Goal: Task Accomplishment & Management: Use online tool/utility

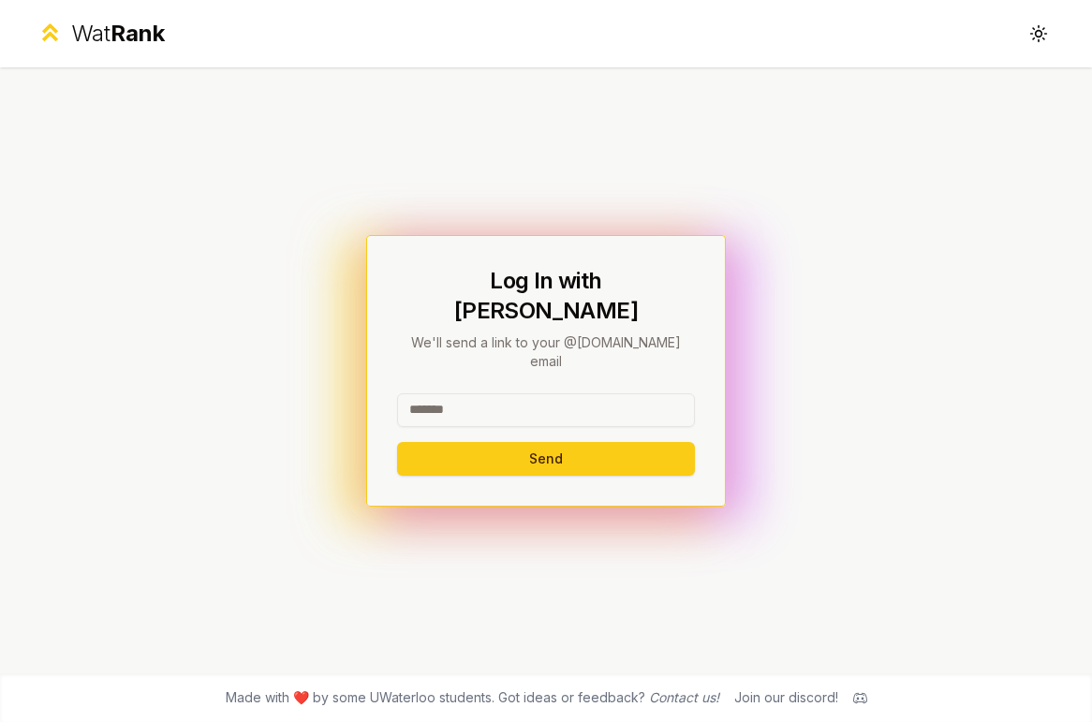
click at [475, 393] on input at bounding box center [546, 410] width 298 height 34
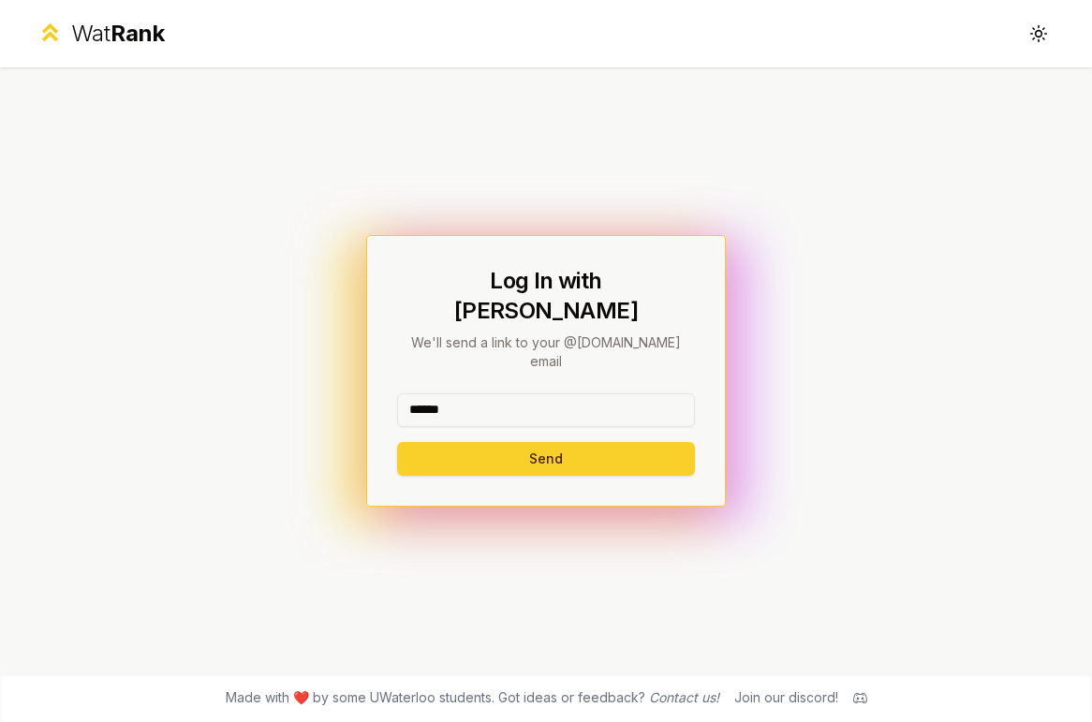
type input "******"
click at [432, 442] on button "Send" at bounding box center [546, 459] width 298 height 34
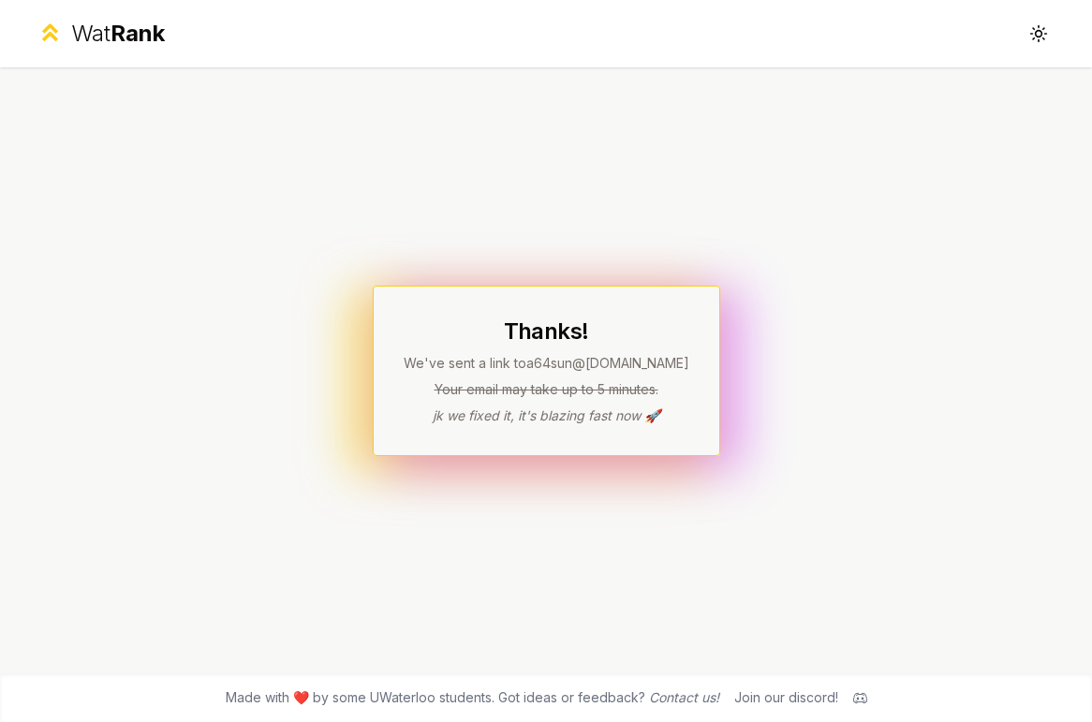
click at [568, 395] on p "Your email may take up to 5 minutes." at bounding box center [547, 389] width 286 height 19
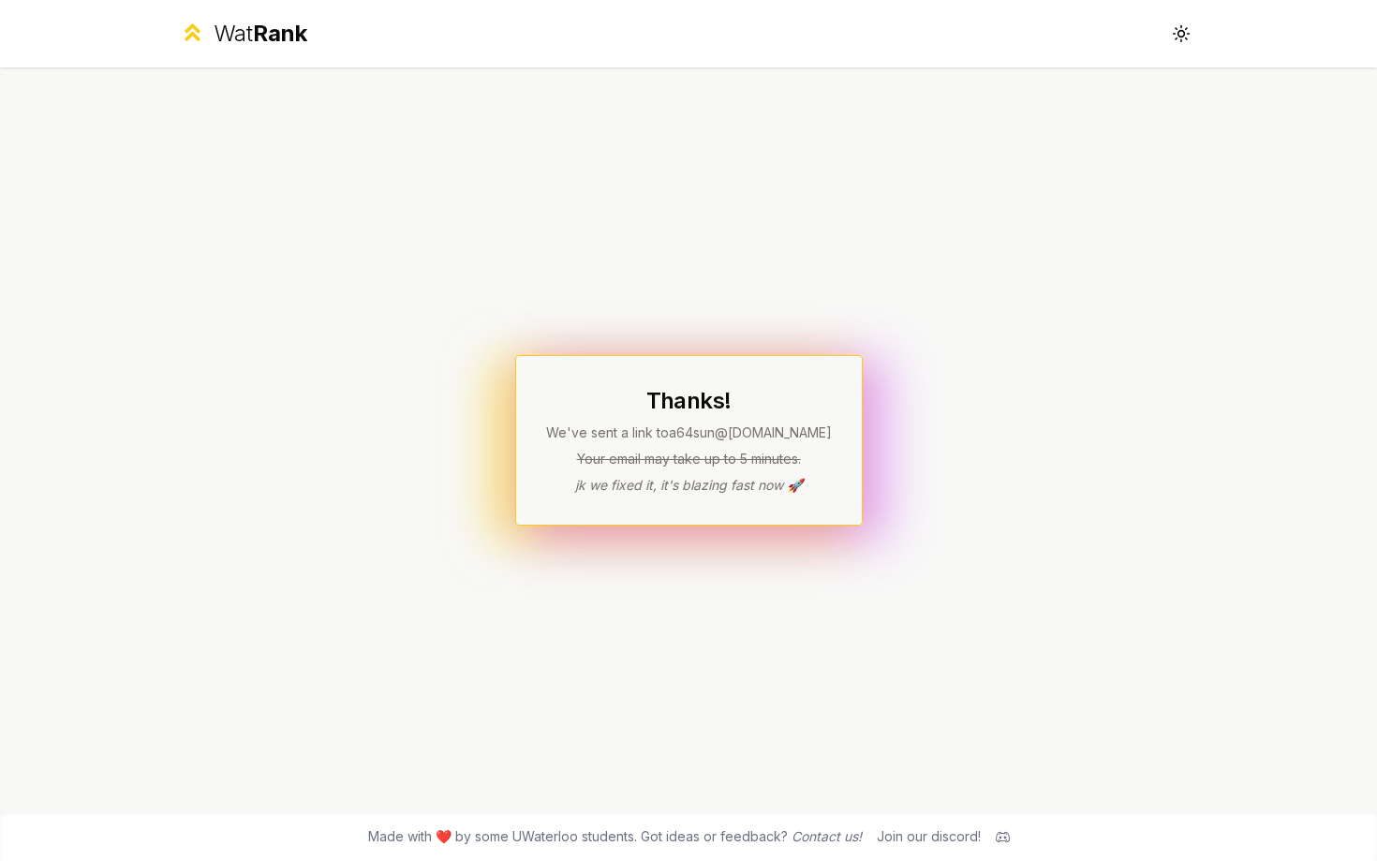
click at [776, 407] on h1 "Thanks!" at bounding box center [689, 401] width 286 height 30
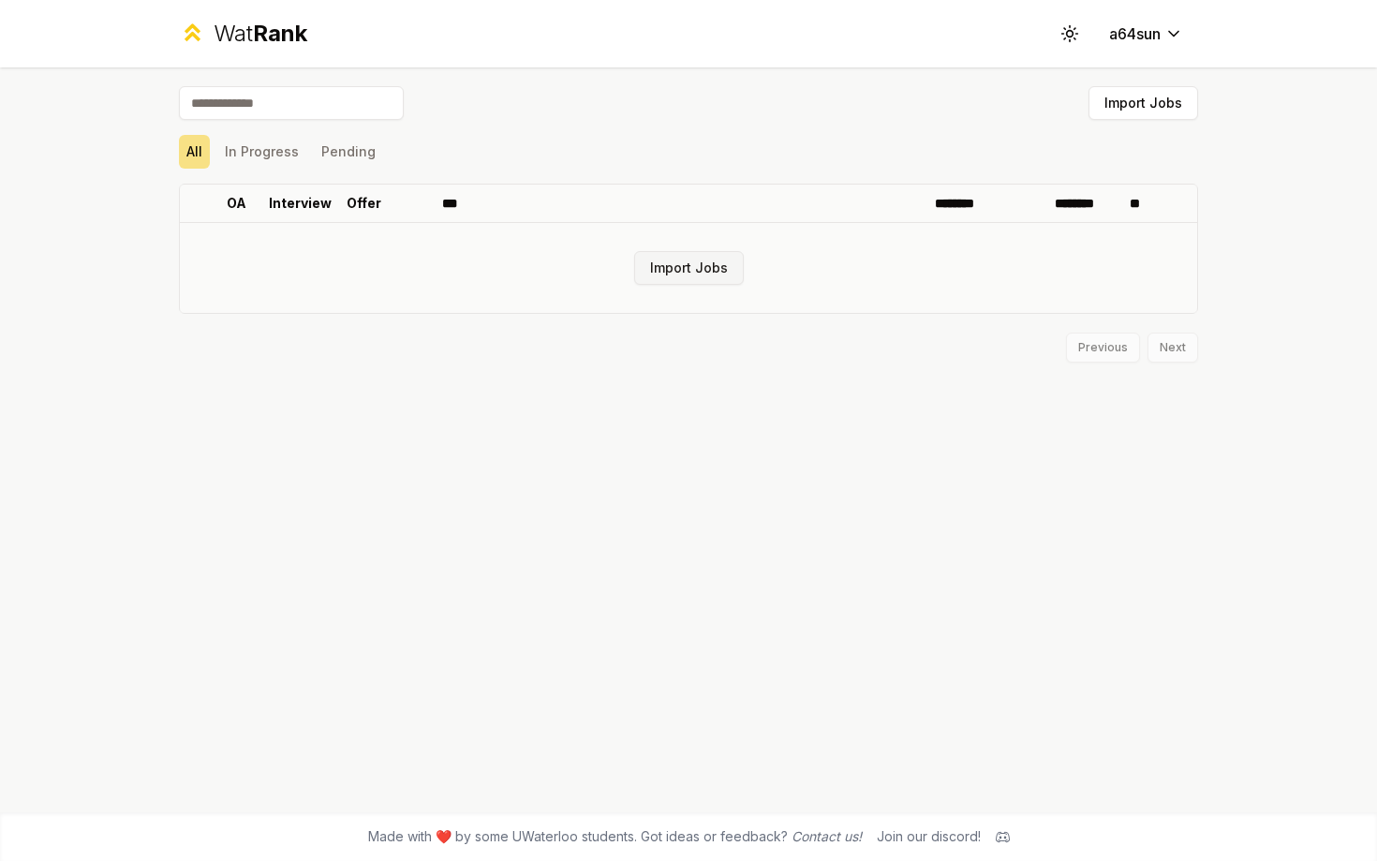
click at [665, 267] on button "Import Jobs" at bounding box center [689, 268] width 110 height 34
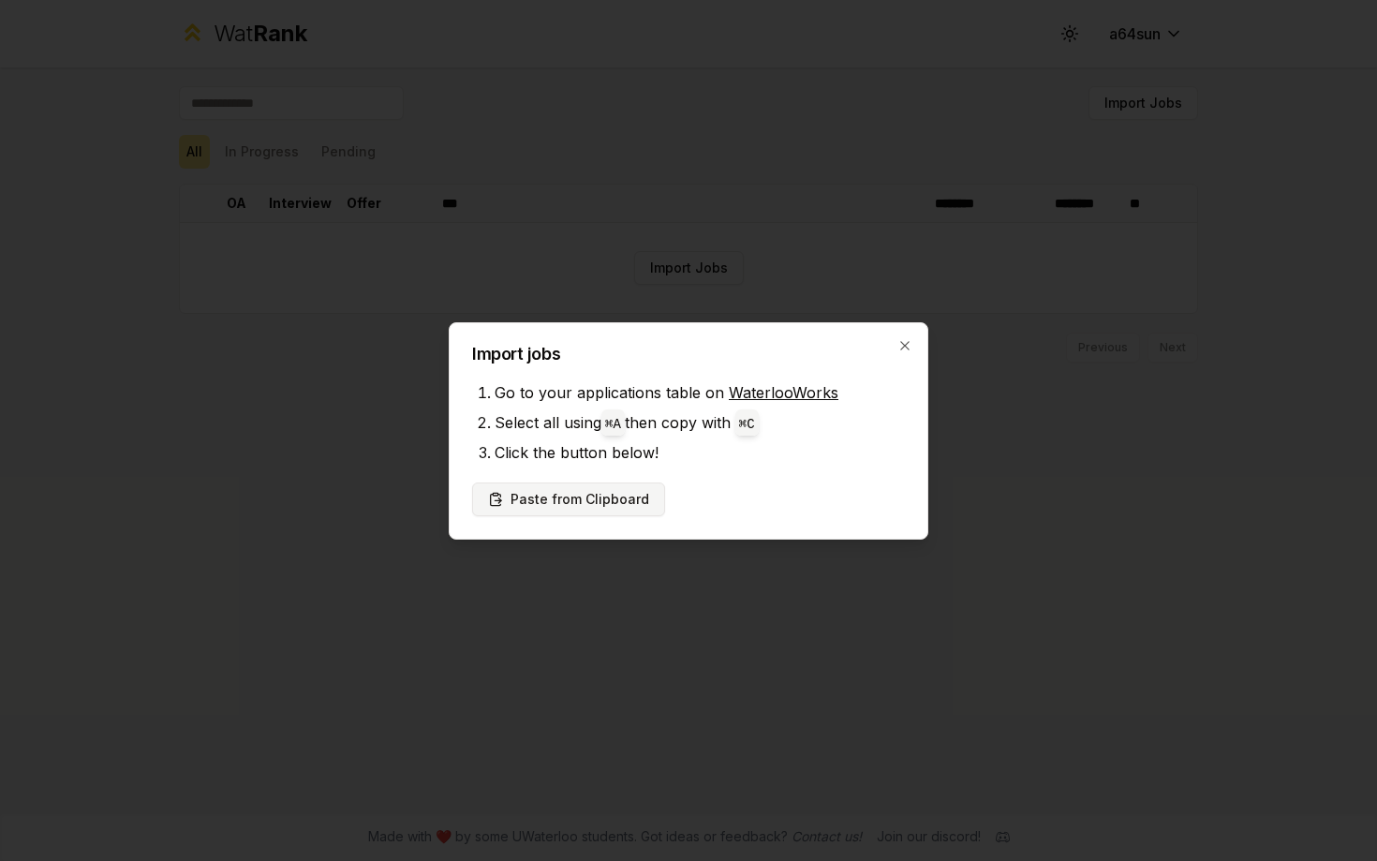
click at [631, 498] on button "Paste from Clipboard" at bounding box center [568, 499] width 193 height 34
click at [647, 502] on button "Paste from Clipboard" at bounding box center [568, 499] width 193 height 34
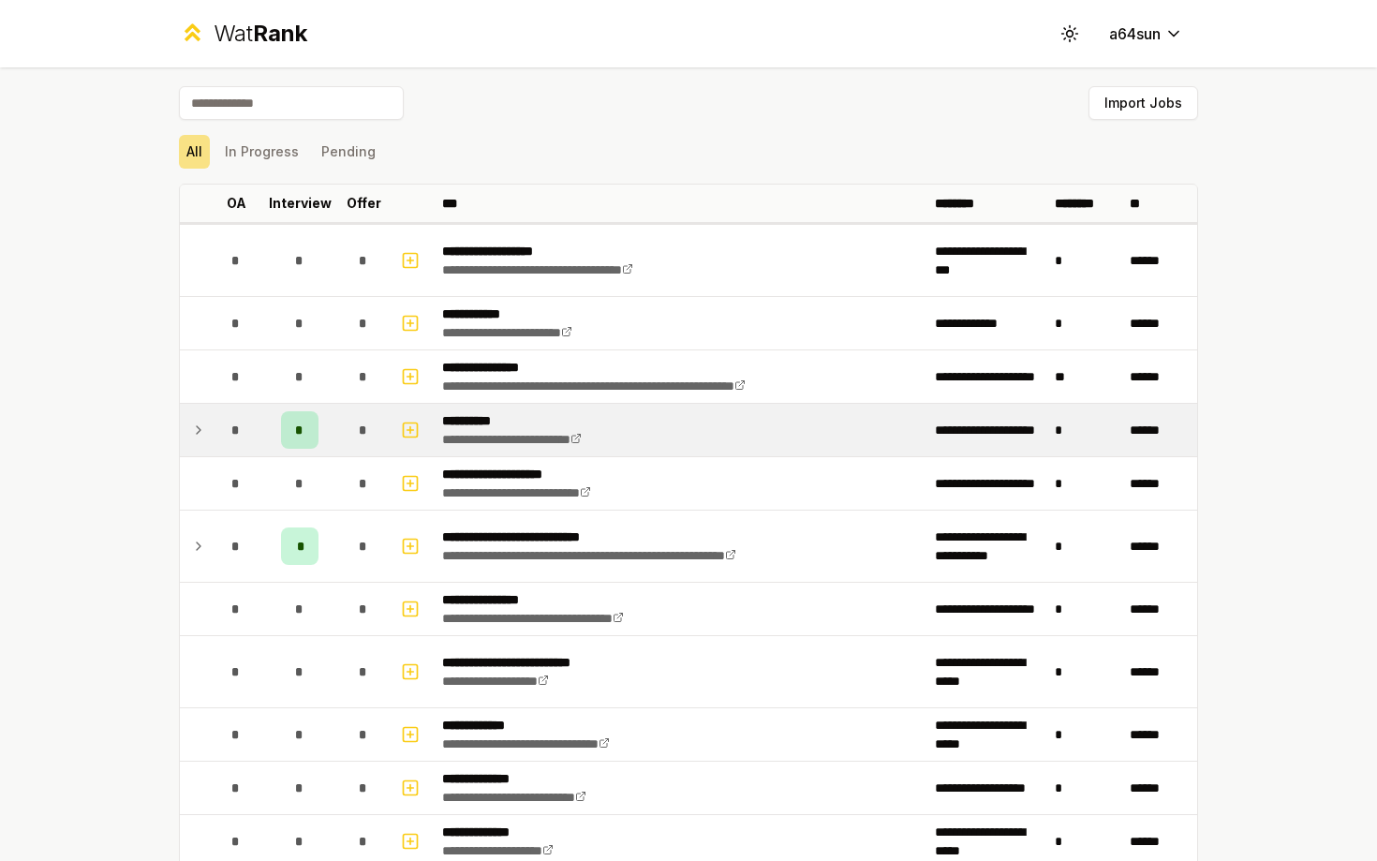
click at [305, 439] on div "*" at bounding box center [299, 429] width 37 height 37
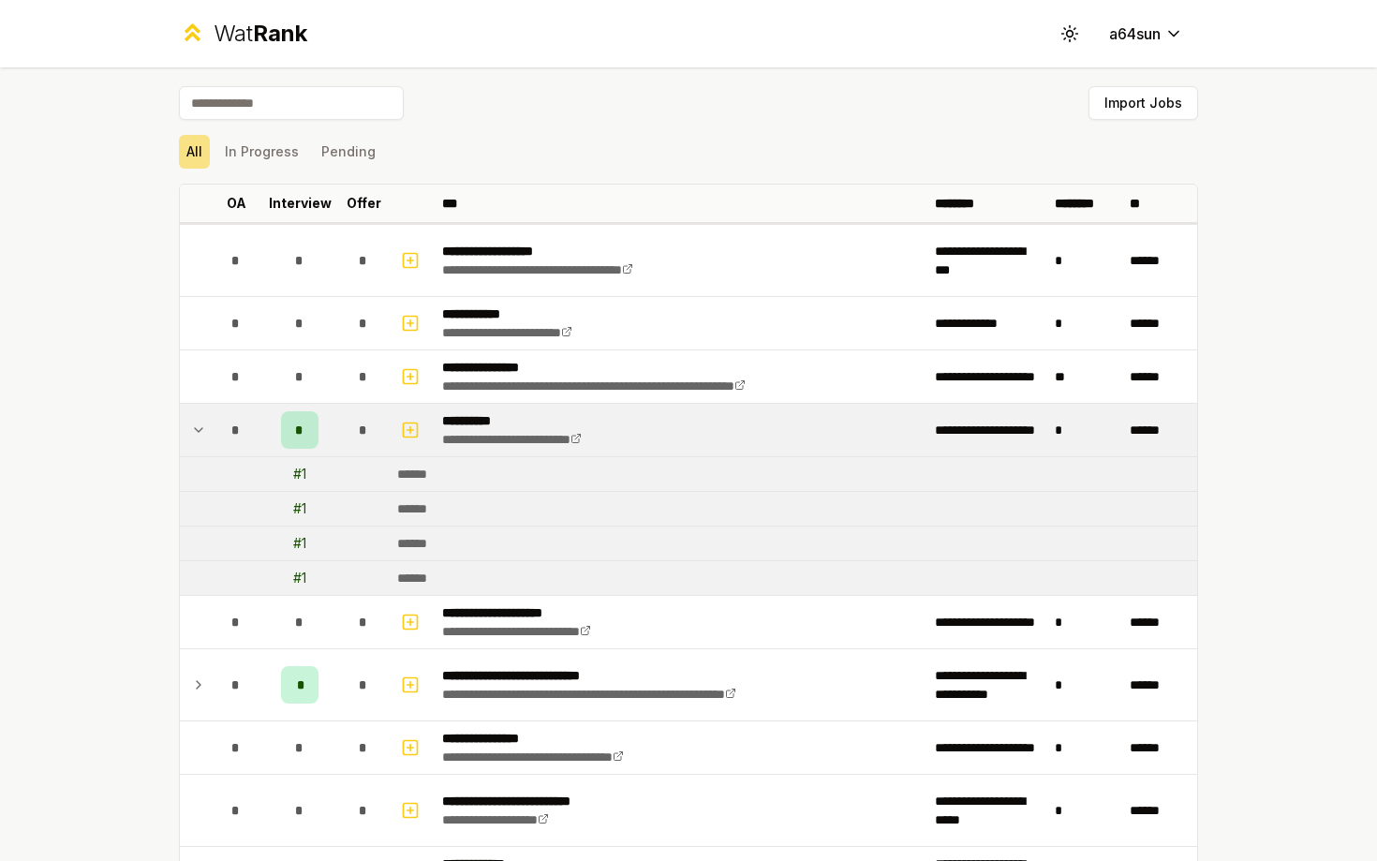
click at [305, 439] on div "*" at bounding box center [299, 429] width 37 height 37
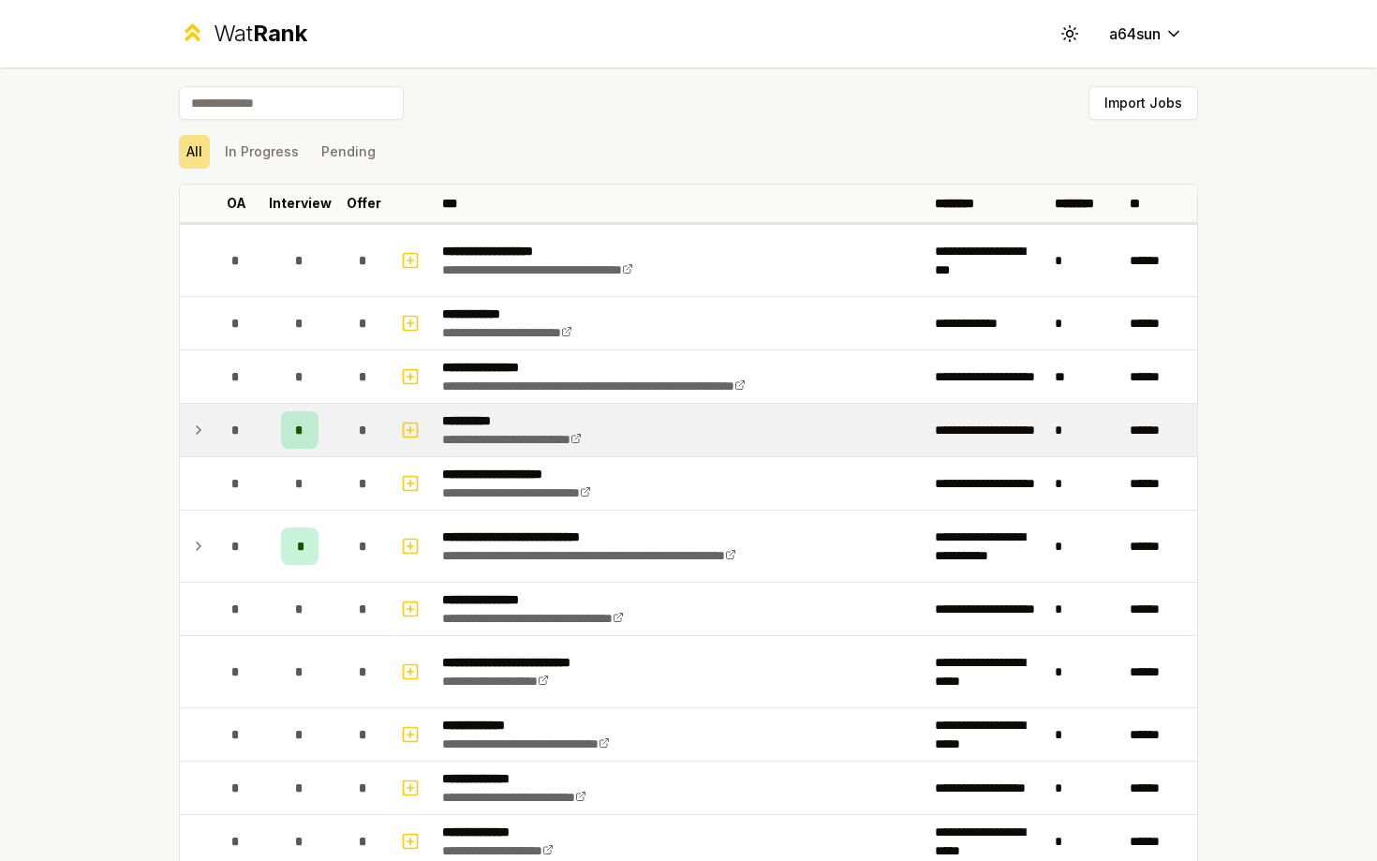
click at [305, 439] on div "*" at bounding box center [299, 429] width 37 height 37
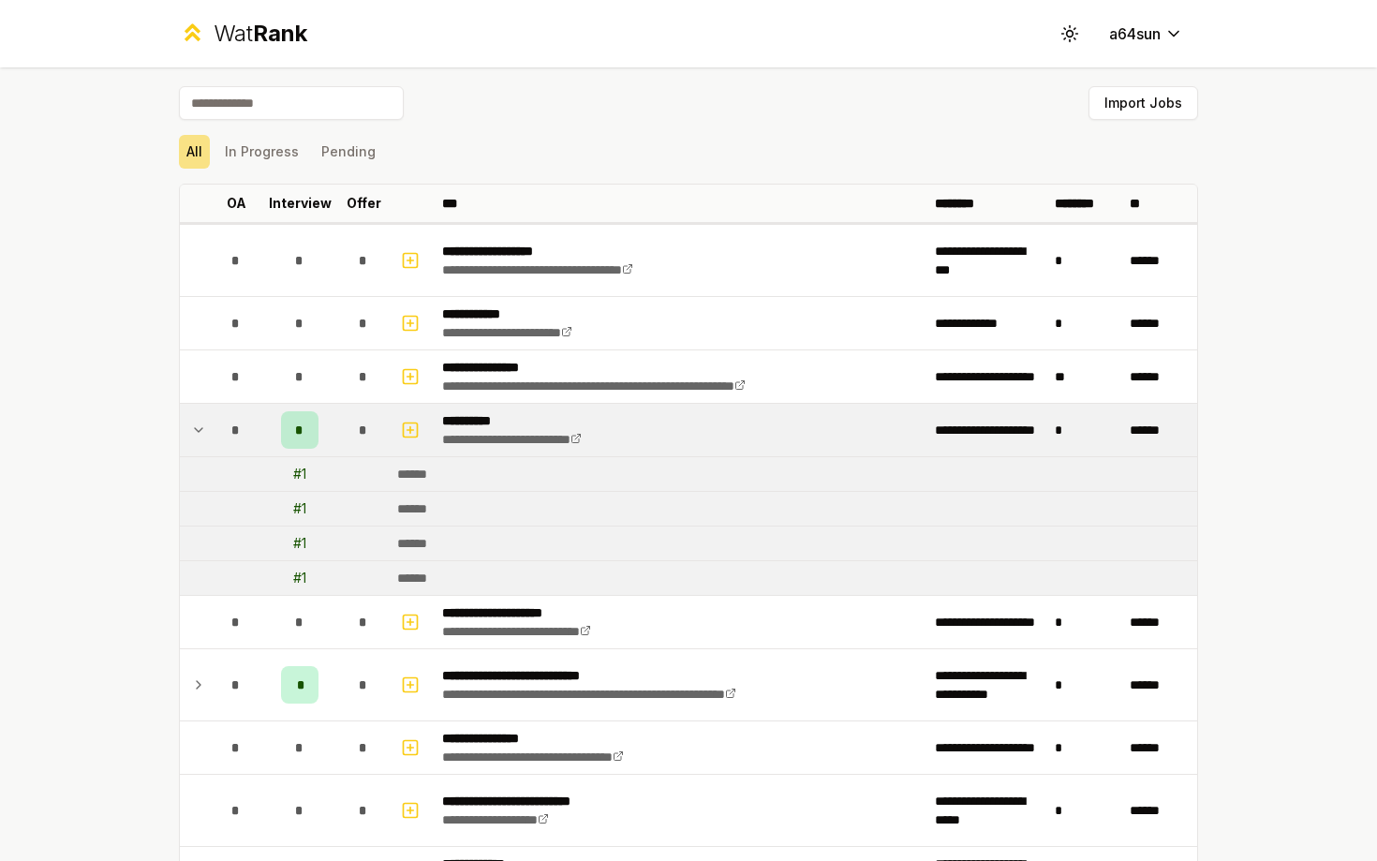
click at [305, 440] on div "*" at bounding box center [299, 429] width 37 height 37
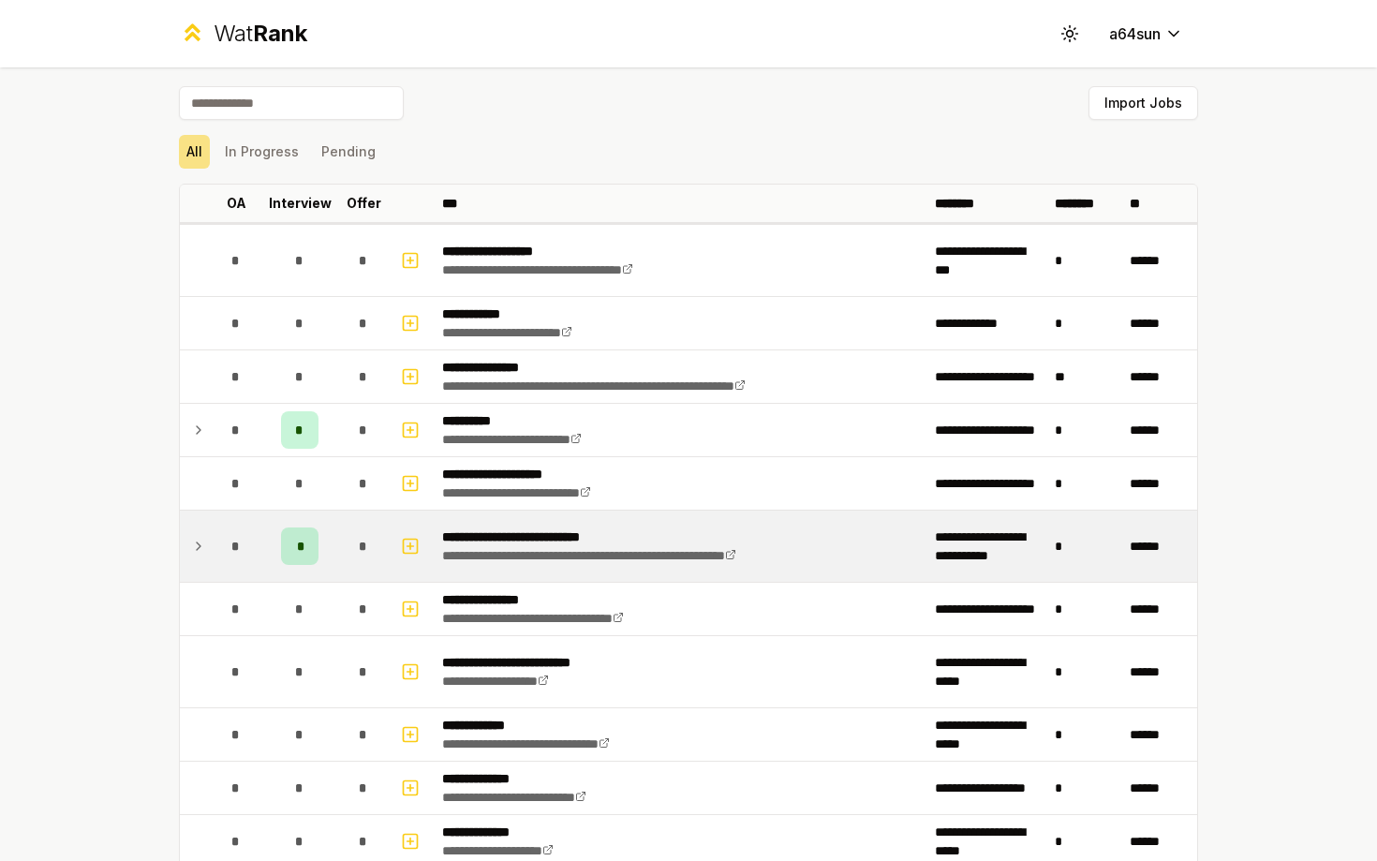
click at [327, 545] on td "*" at bounding box center [299, 545] width 75 height 71
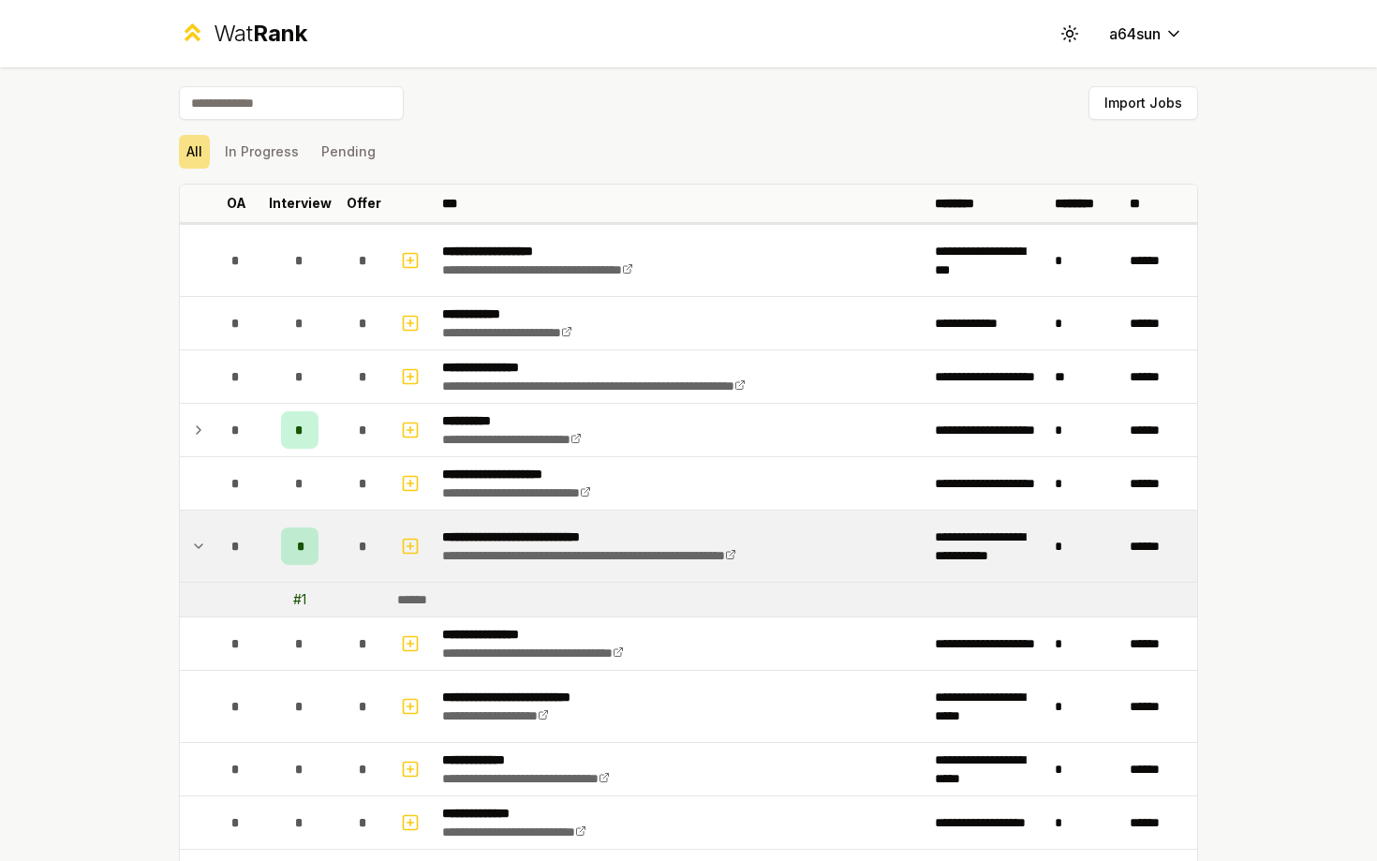
click at [302, 552] on span "*" at bounding box center [300, 546] width 6 height 19
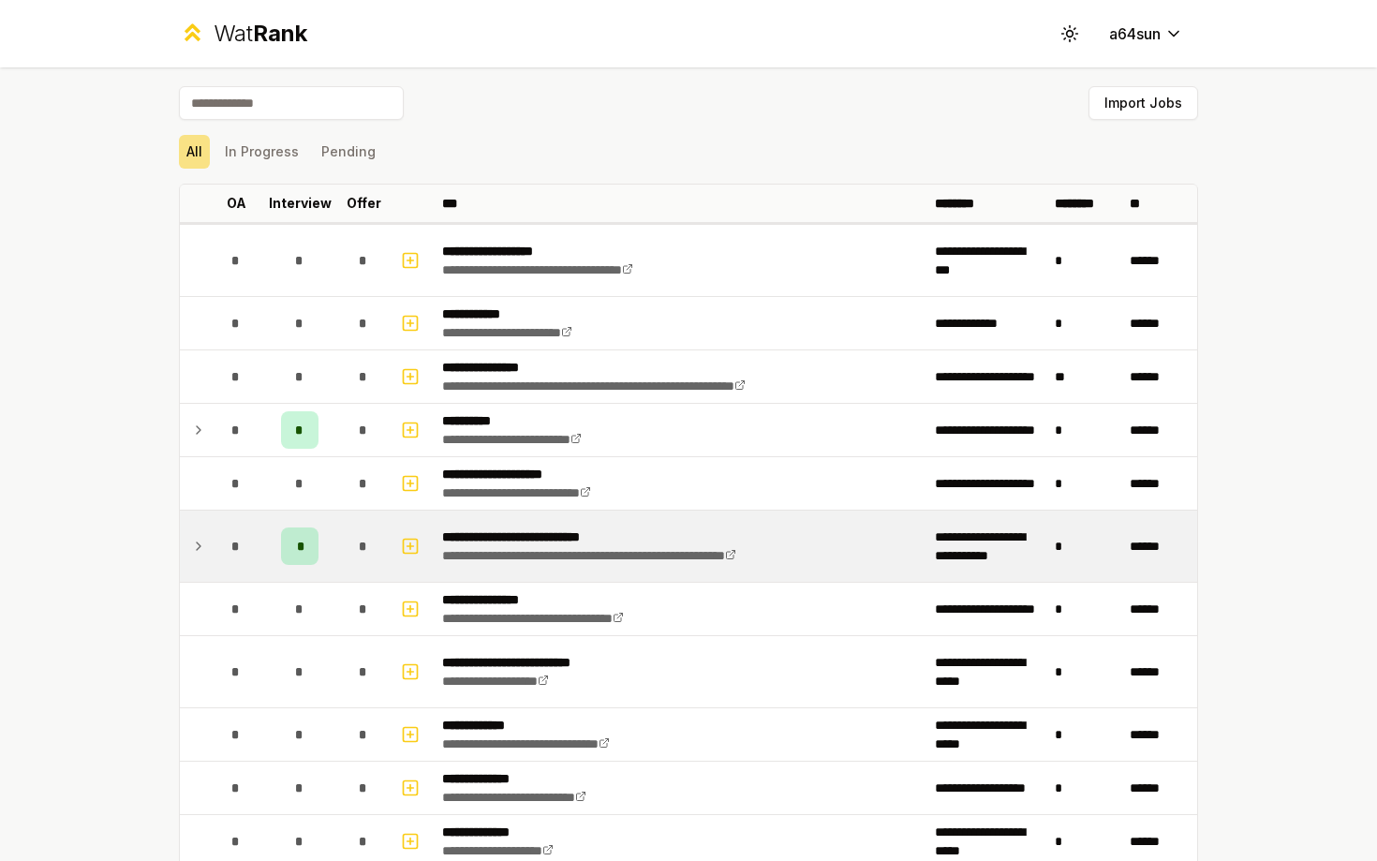
click at [302, 552] on span "*" at bounding box center [300, 546] width 6 height 19
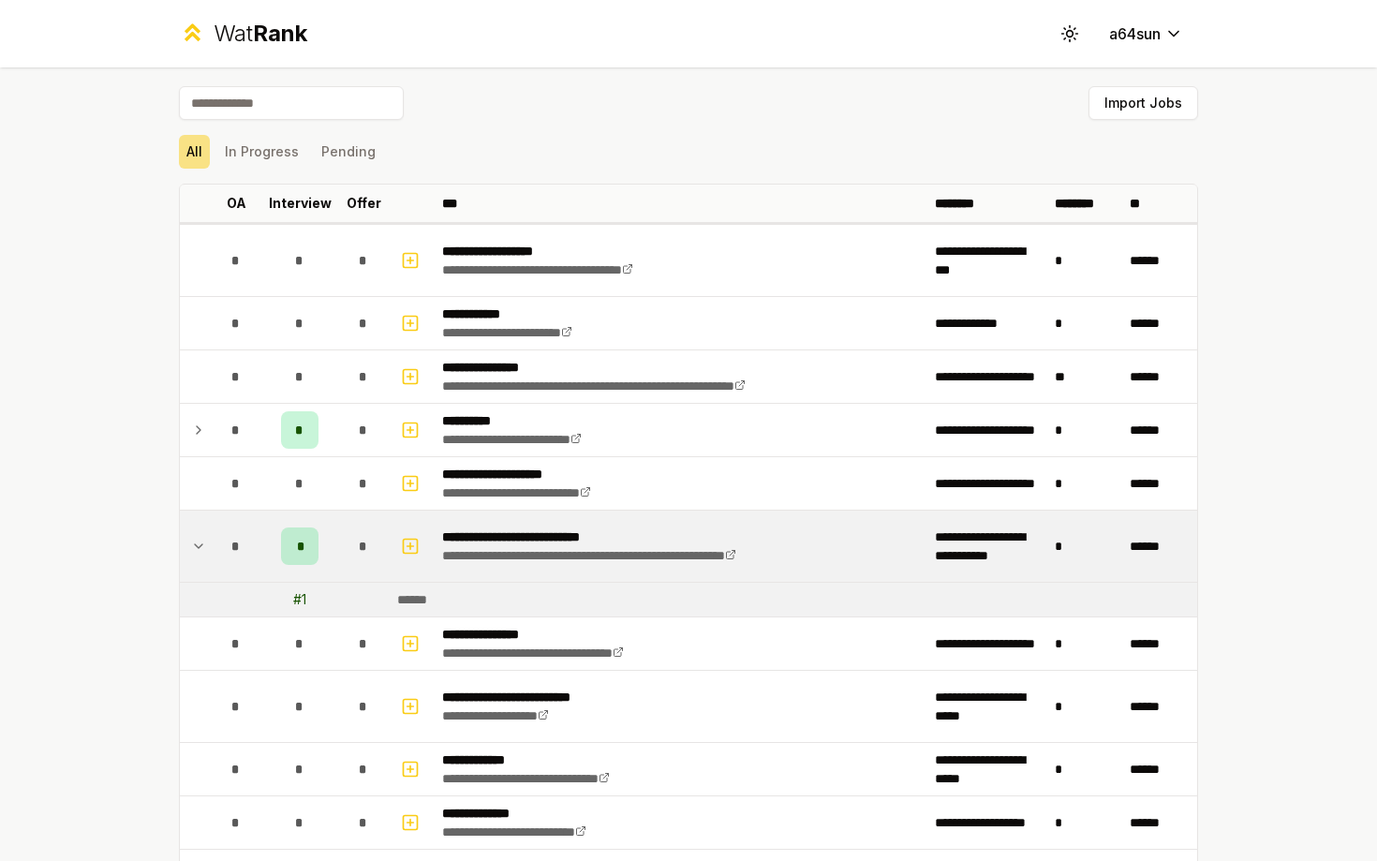
click at [302, 552] on span "*" at bounding box center [300, 546] width 6 height 19
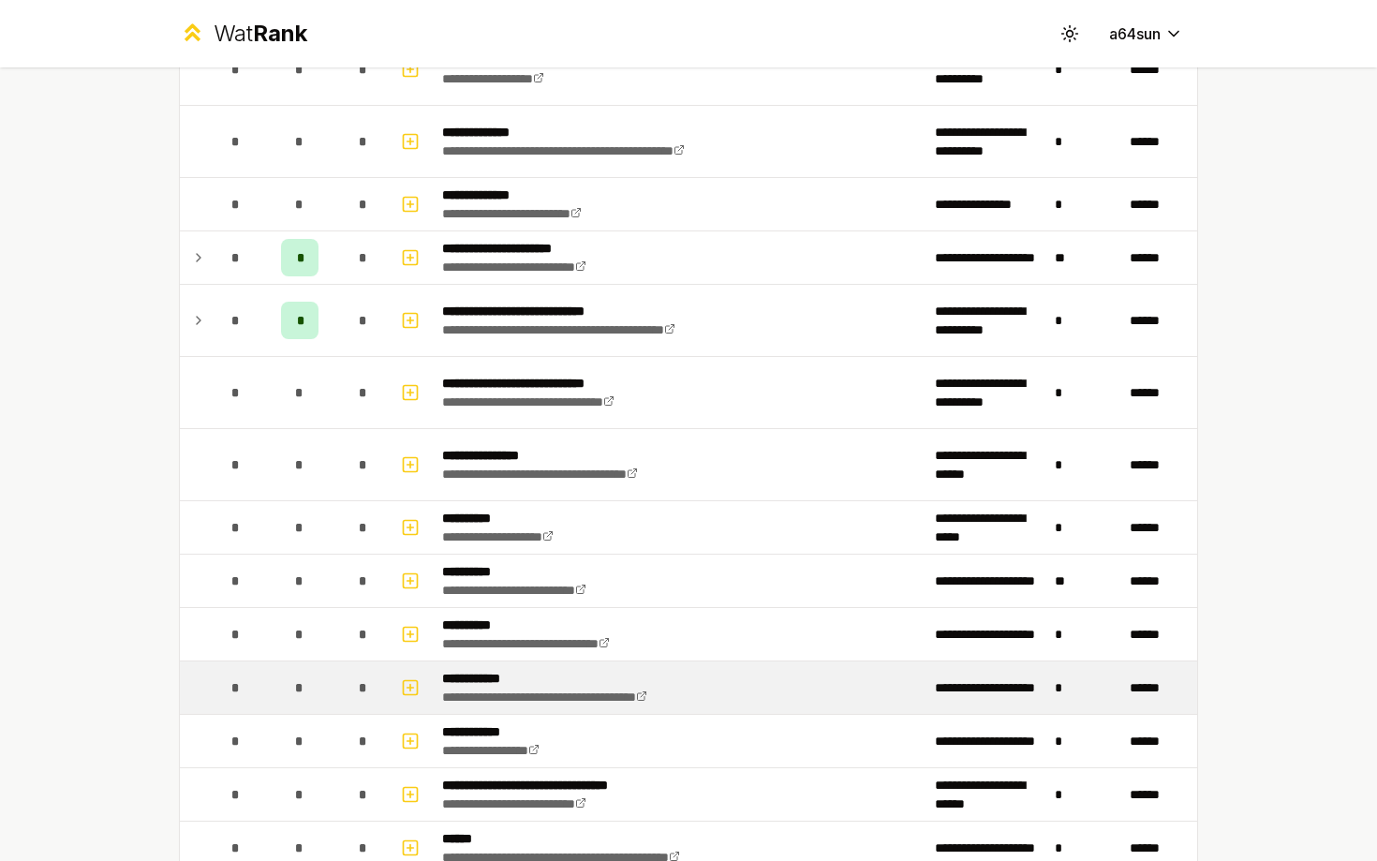
scroll to position [1538, 0]
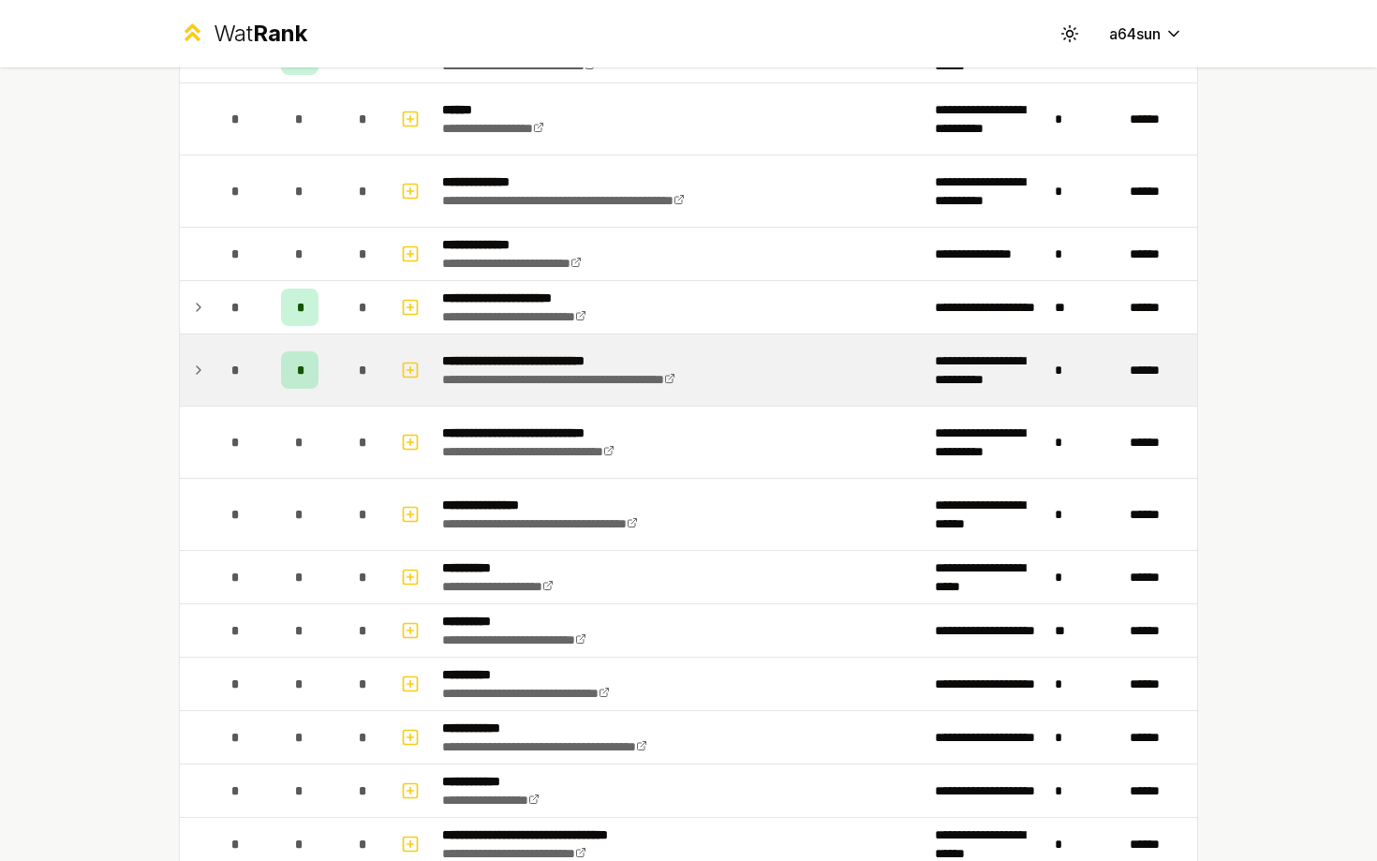
click at [287, 361] on div "*" at bounding box center [299, 369] width 37 height 37
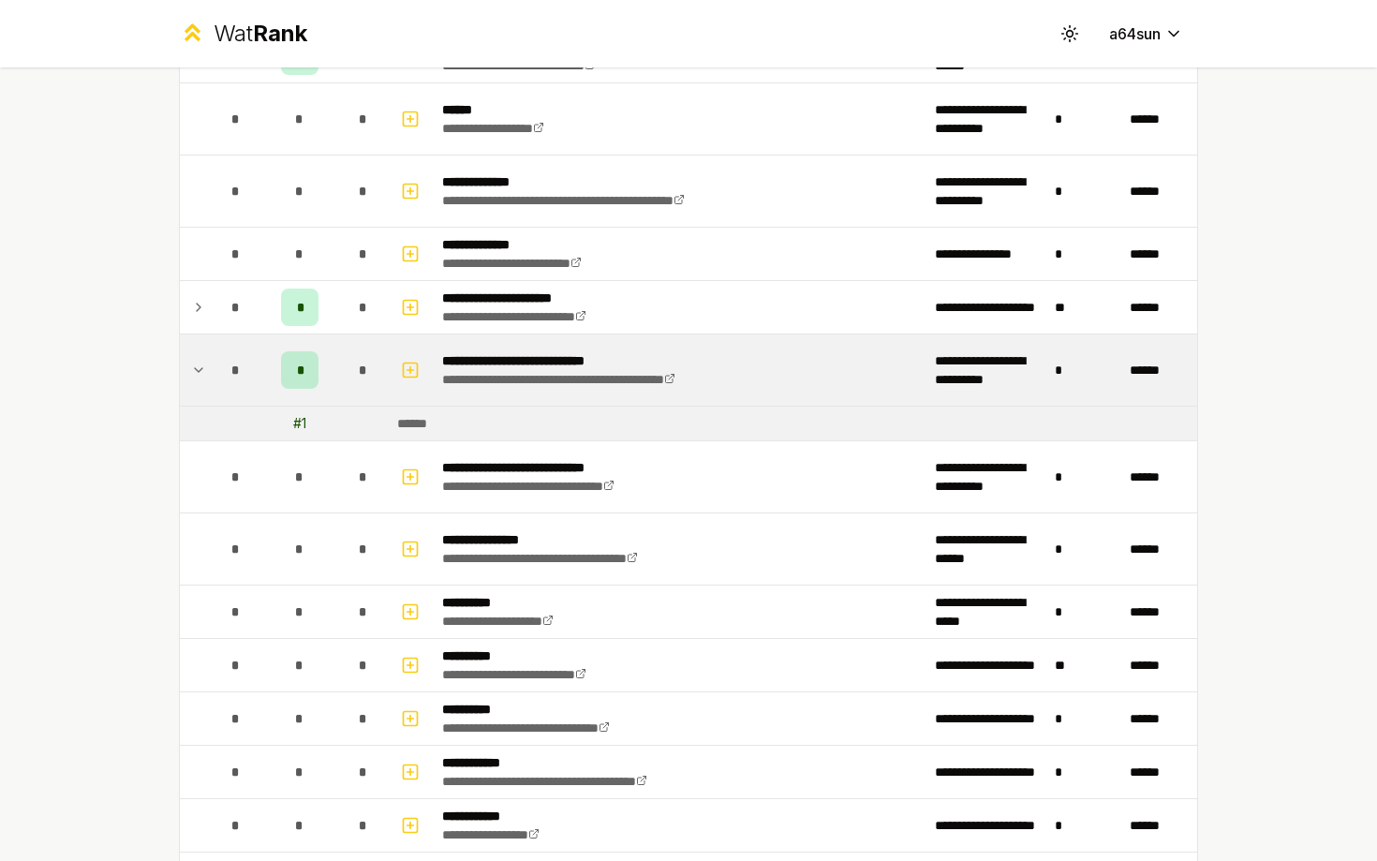
click at [287, 361] on div "*" at bounding box center [299, 369] width 37 height 37
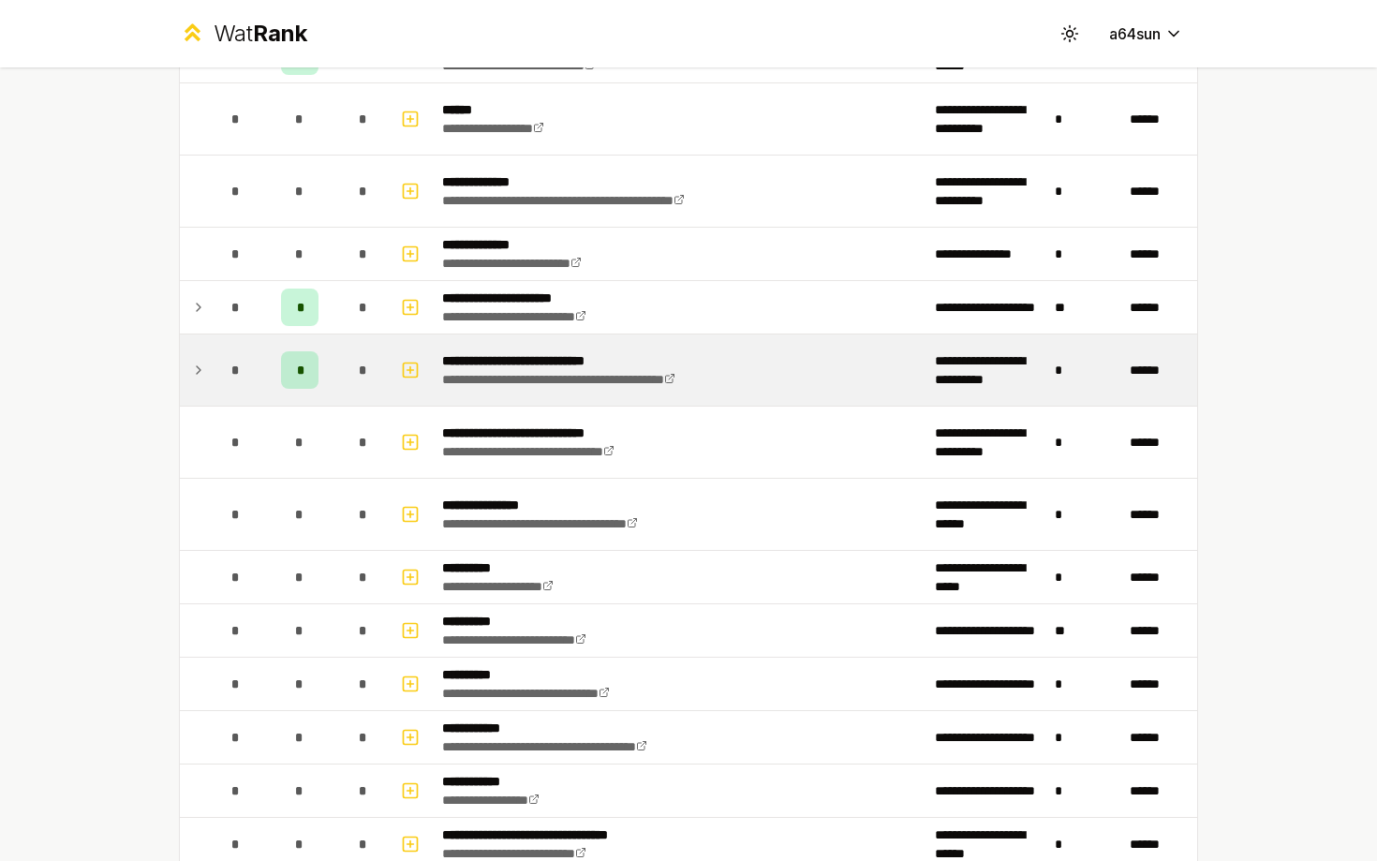
scroll to position [1824, 0]
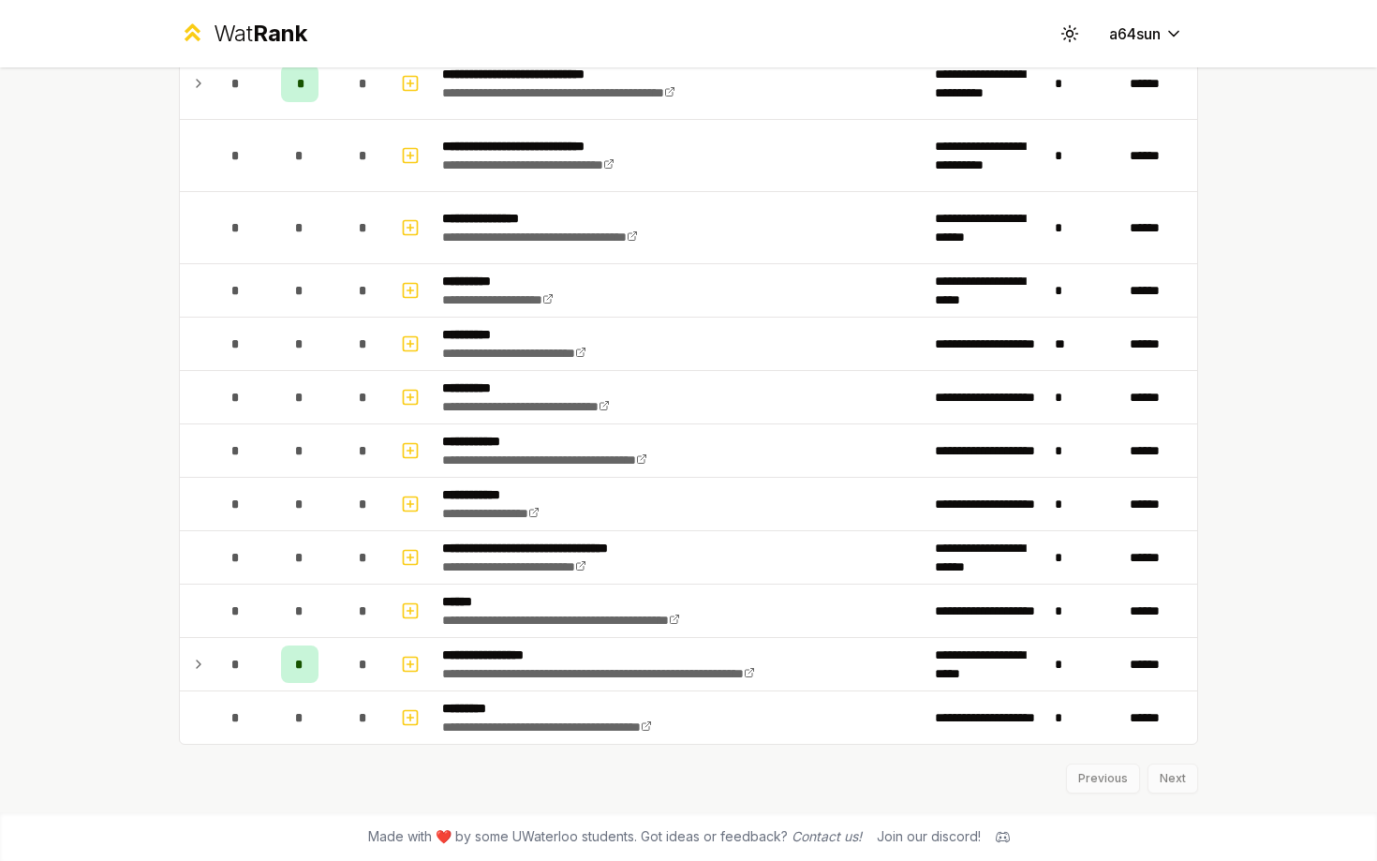
click at [1173, 779] on div "Previous Next" at bounding box center [688, 769] width 1019 height 49
click at [1096, 783] on div "Previous Next" at bounding box center [688, 769] width 1019 height 49
click at [1096, 776] on div "Previous Next" at bounding box center [688, 769] width 1019 height 49
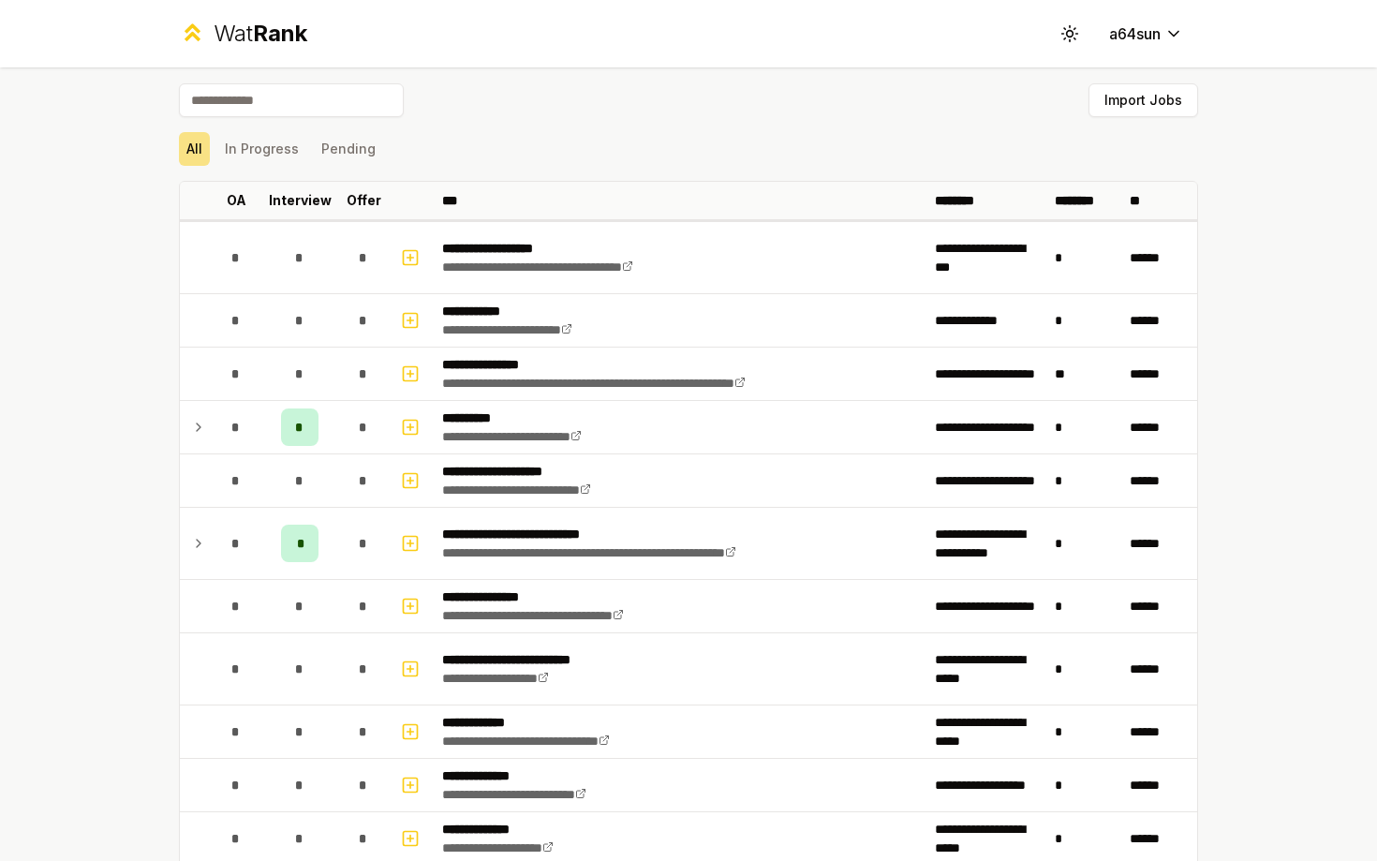
scroll to position [0, 0]
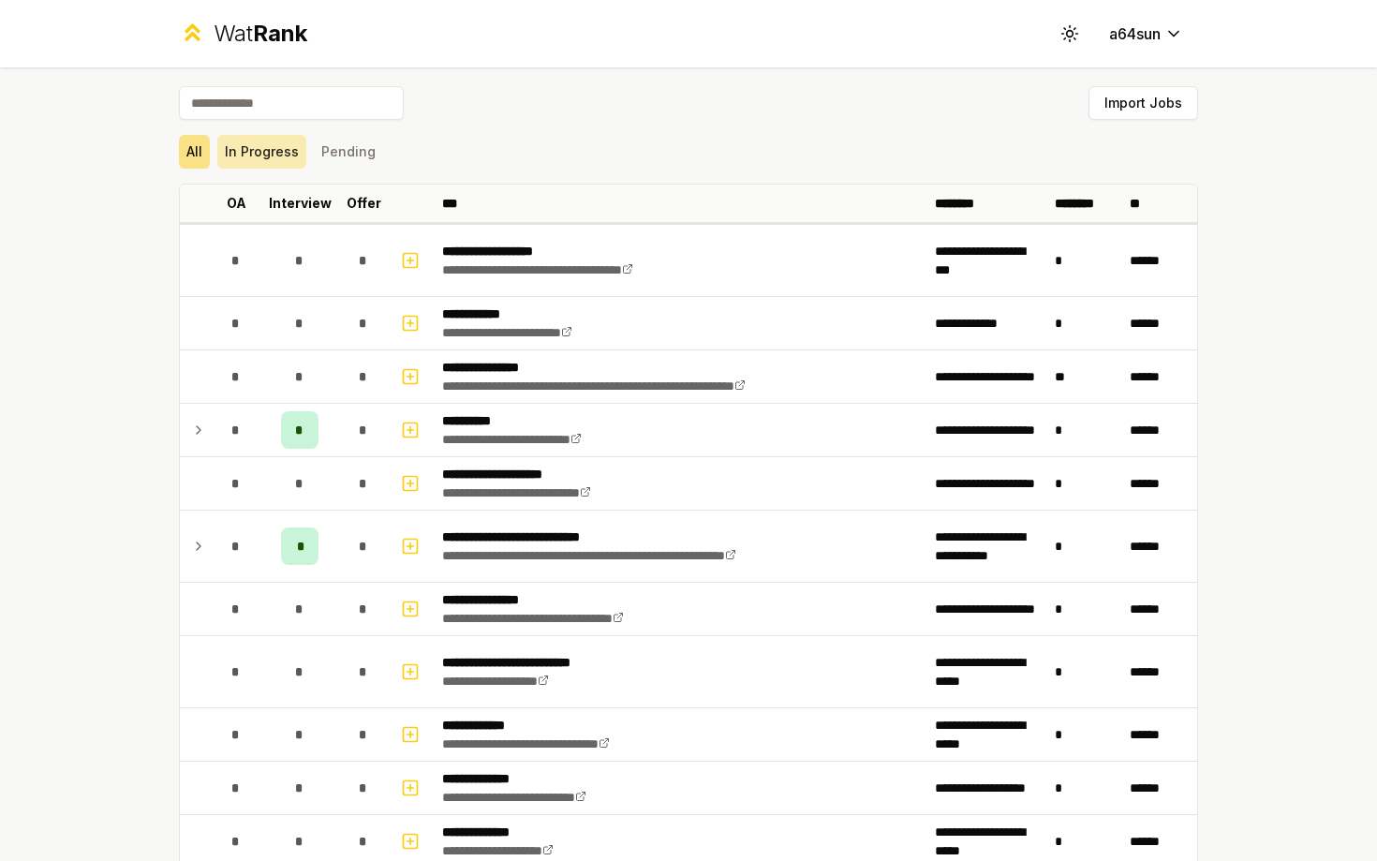
click at [273, 148] on button "In Progress" at bounding box center [261, 152] width 89 height 34
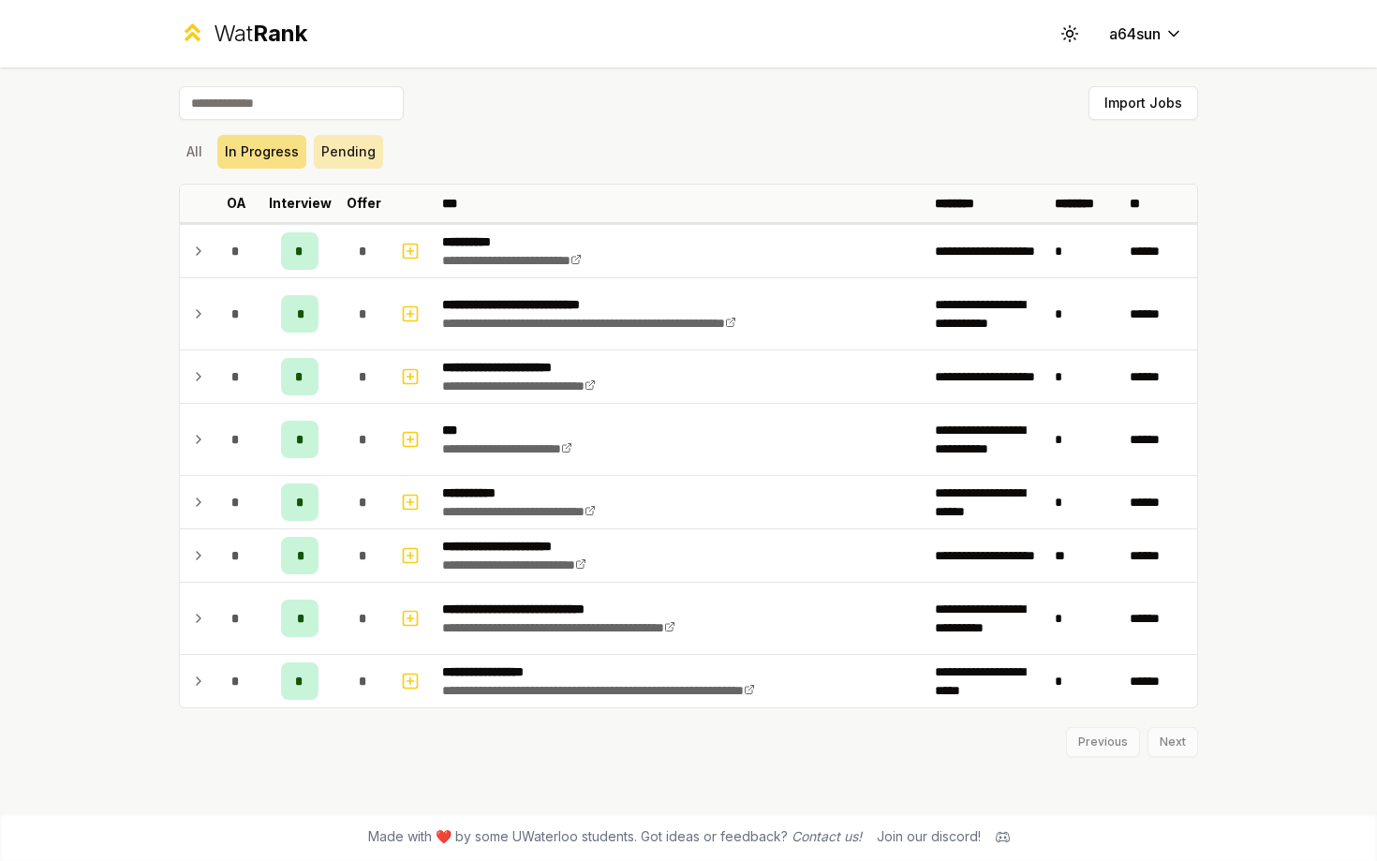
click at [332, 151] on button "Pending" at bounding box center [348, 152] width 69 height 34
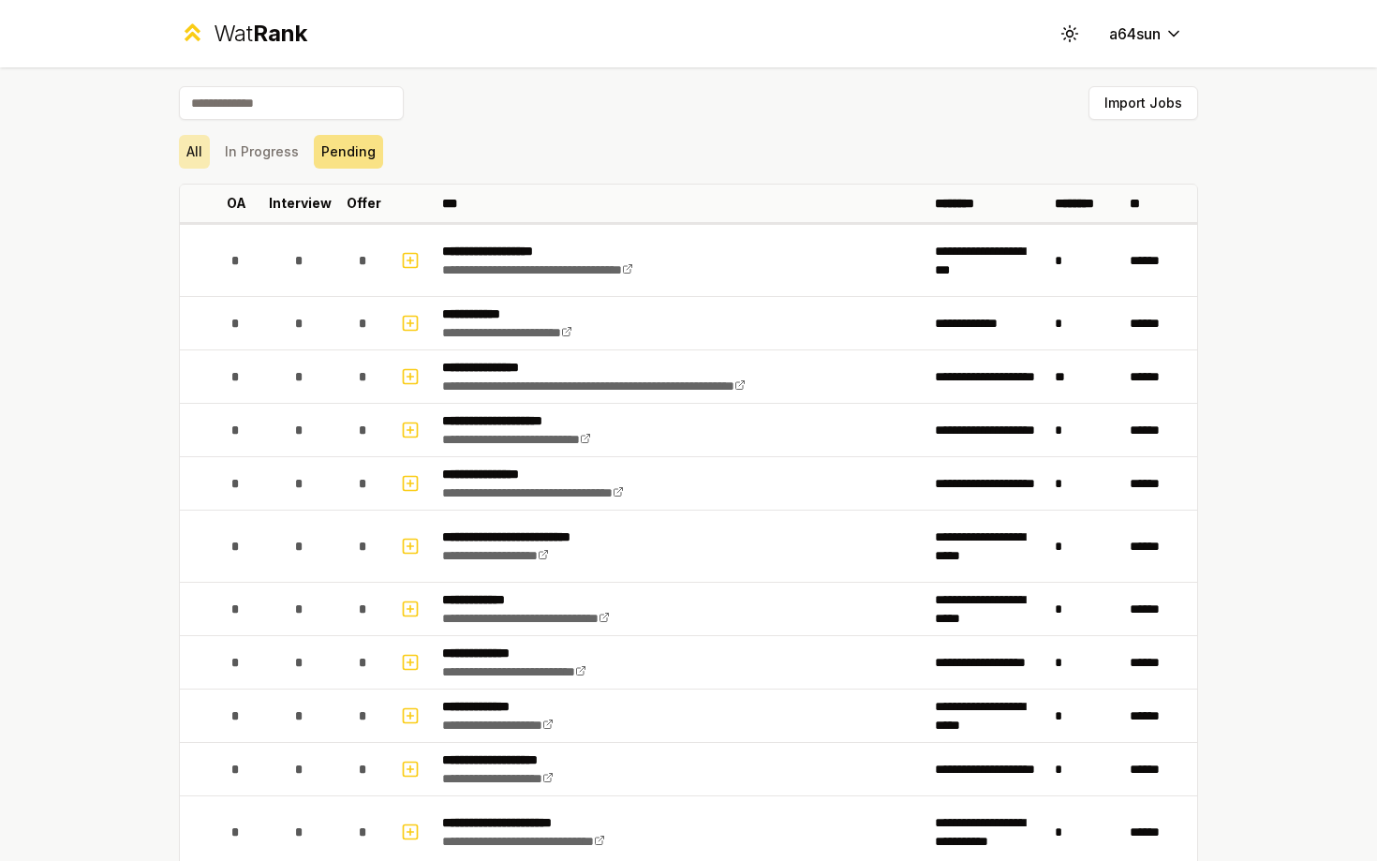
click at [205, 155] on button "All" at bounding box center [194, 152] width 31 height 34
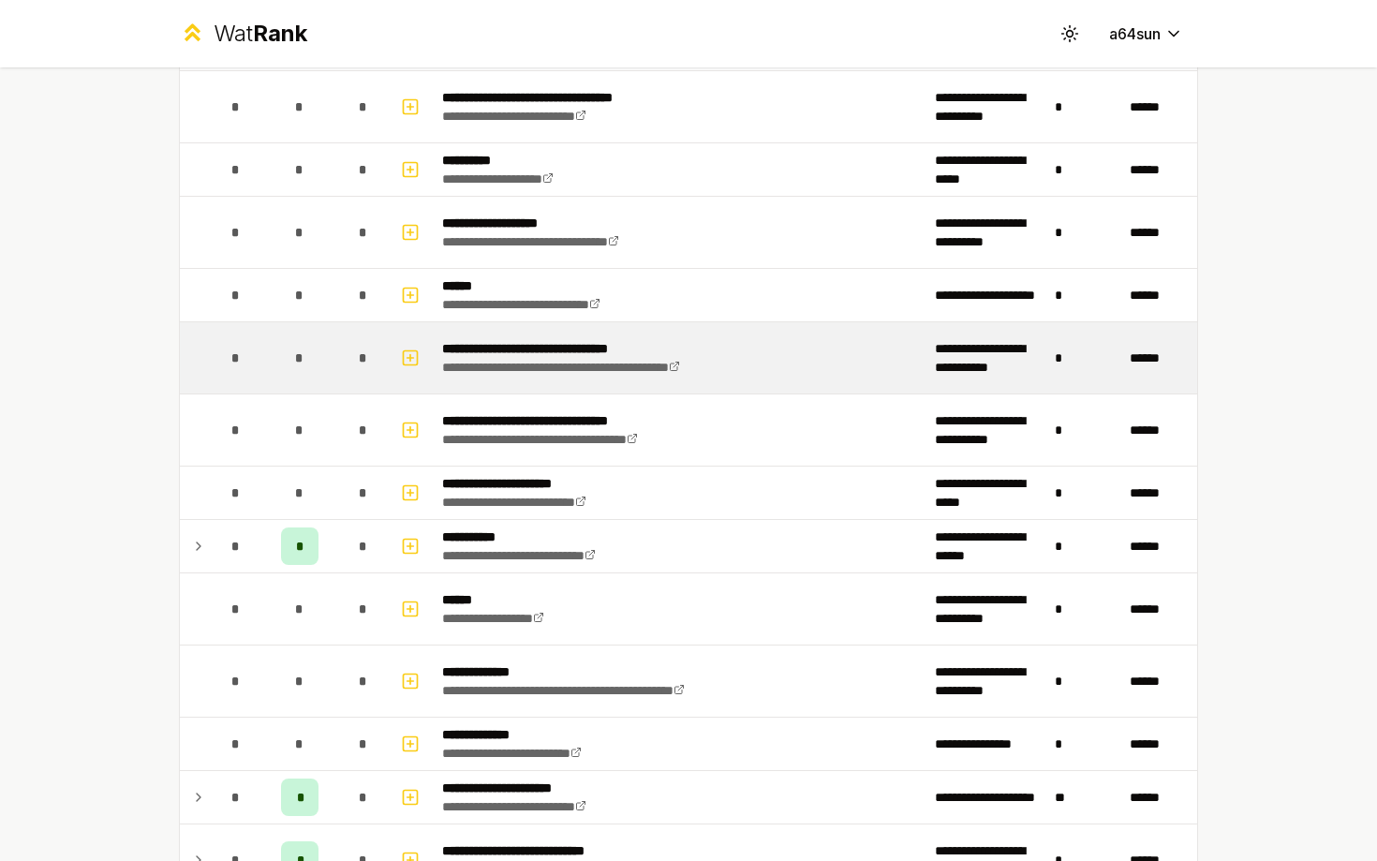
scroll to position [1054, 0]
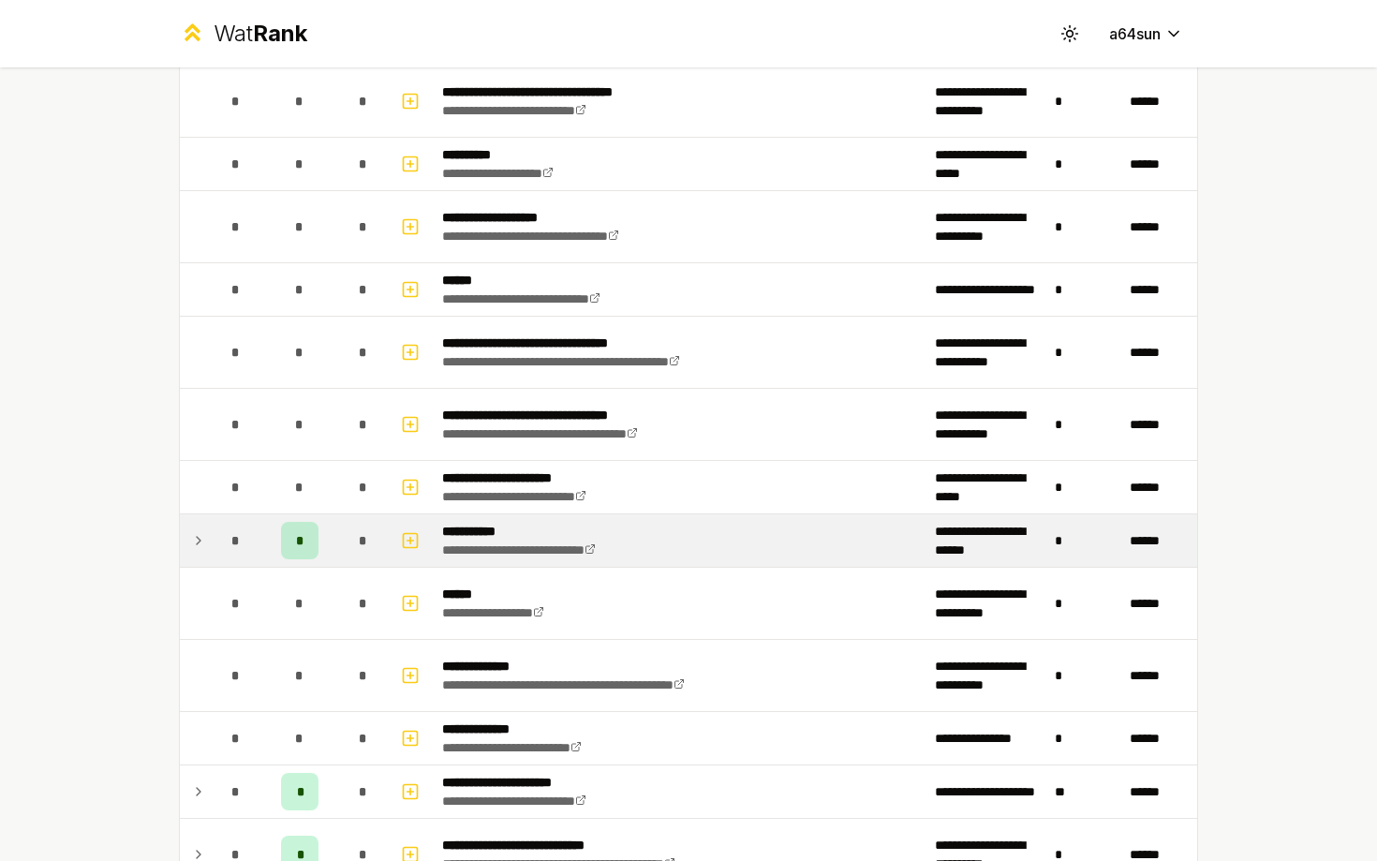
click at [197, 536] on icon at bounding box center [198, 540] width 15 height 22
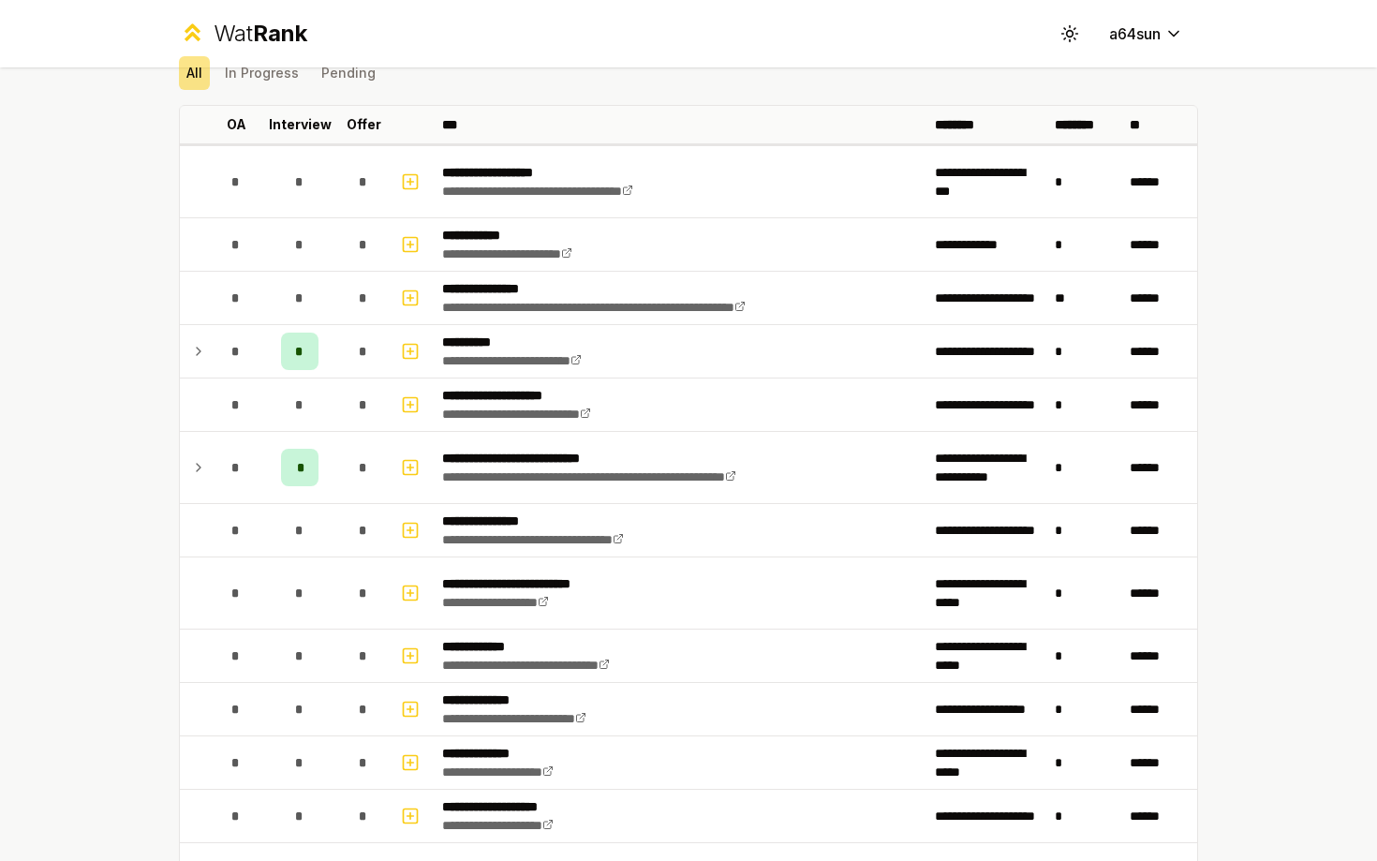
scroll to position [0, 0]
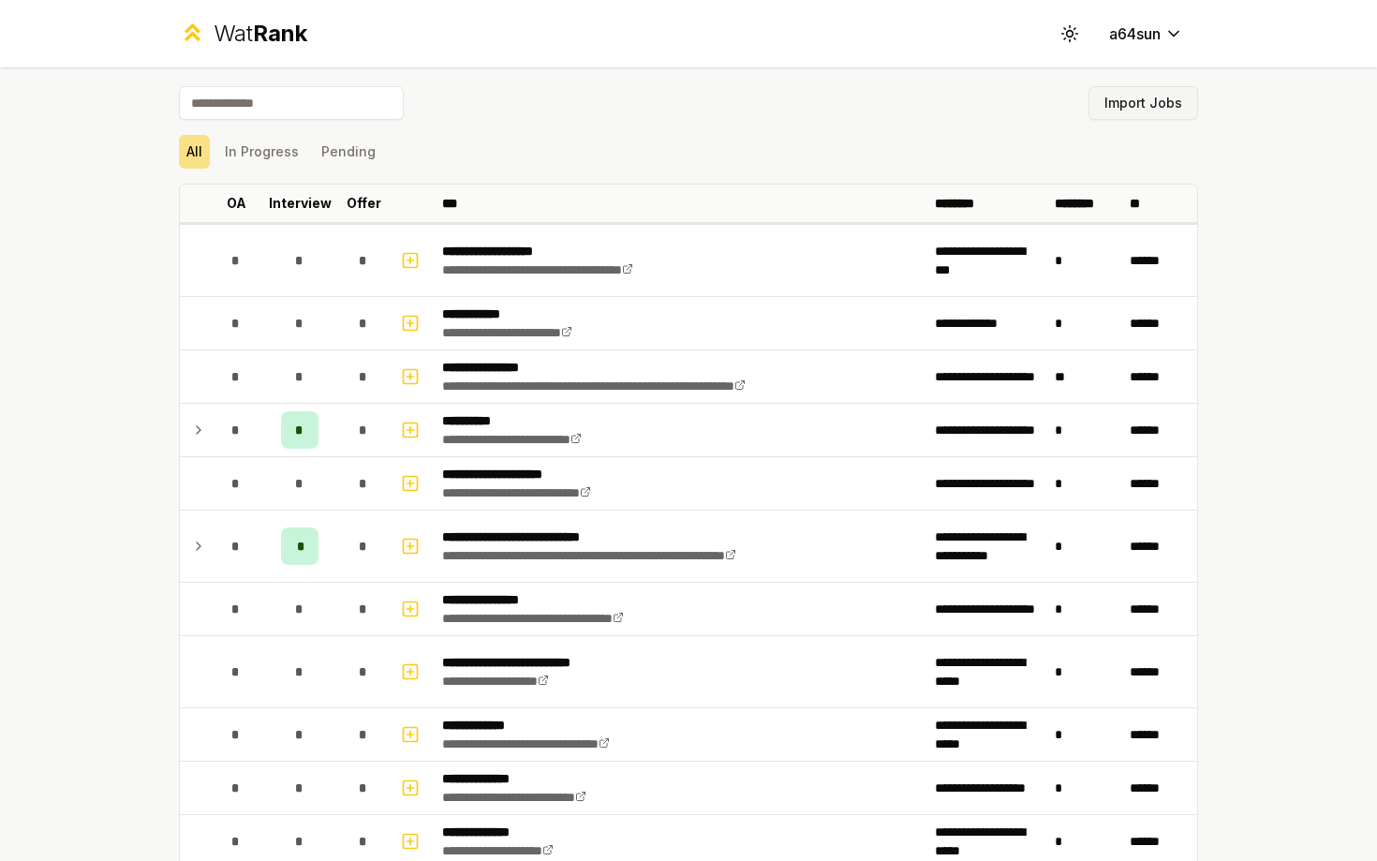
click at [1118, 109] on button "Import Jobs" at bounding box center [1143, 103] width 110 height 34
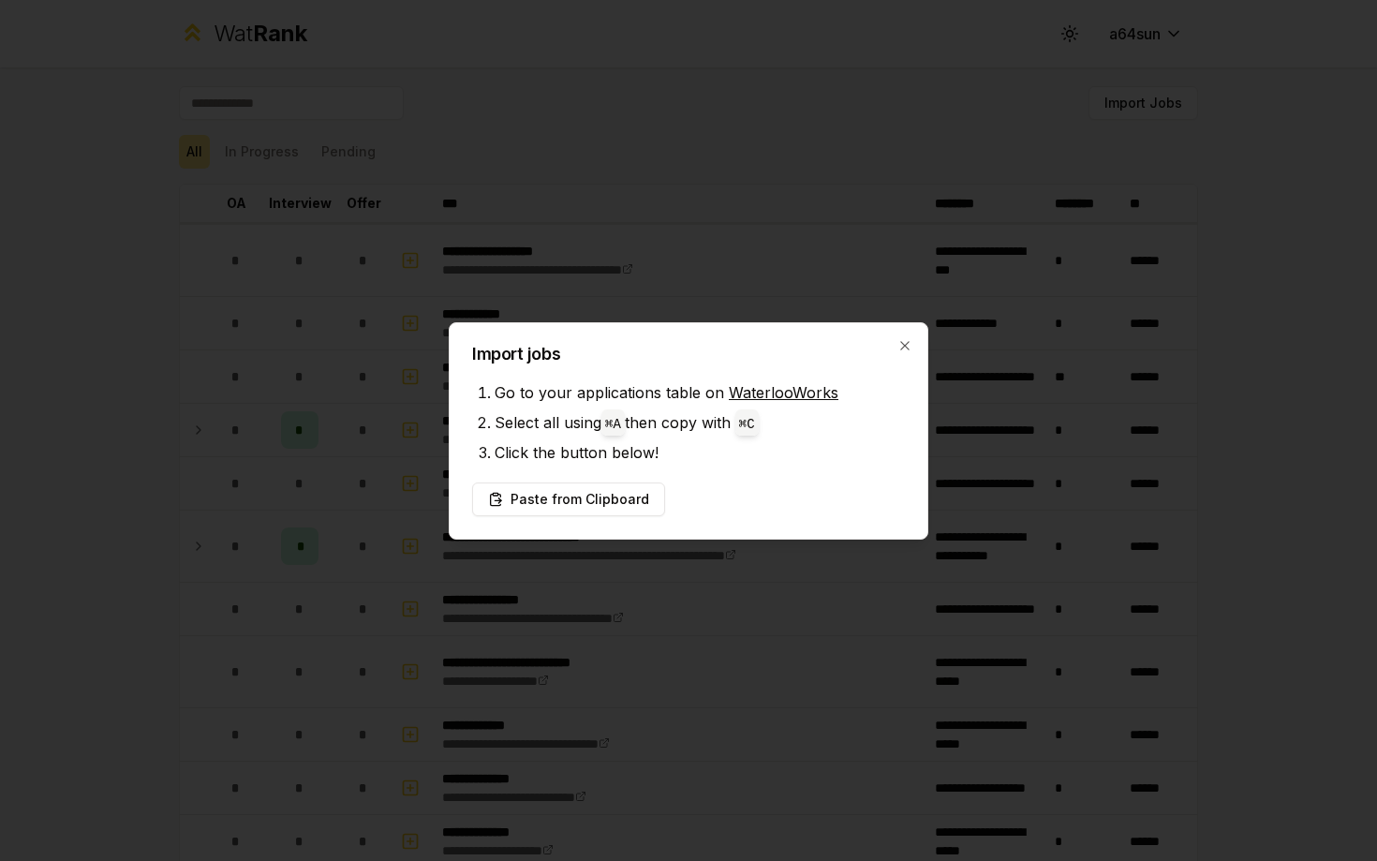
click at [656, 279] on div at bounding box center [688, 430] width 1377 height 861
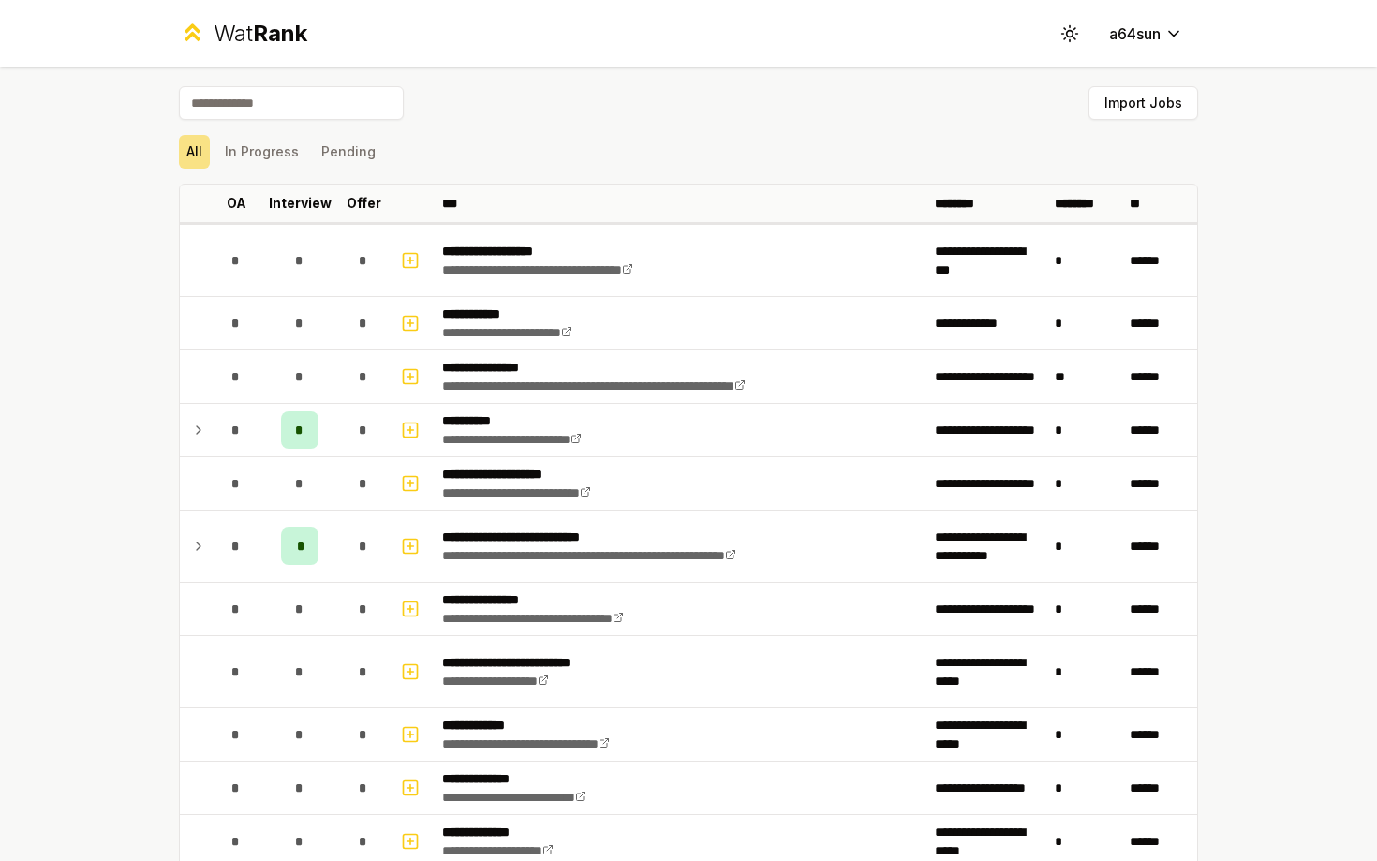
click at [291, 97] on input at bounding box center [291, 103] width 225 height 34
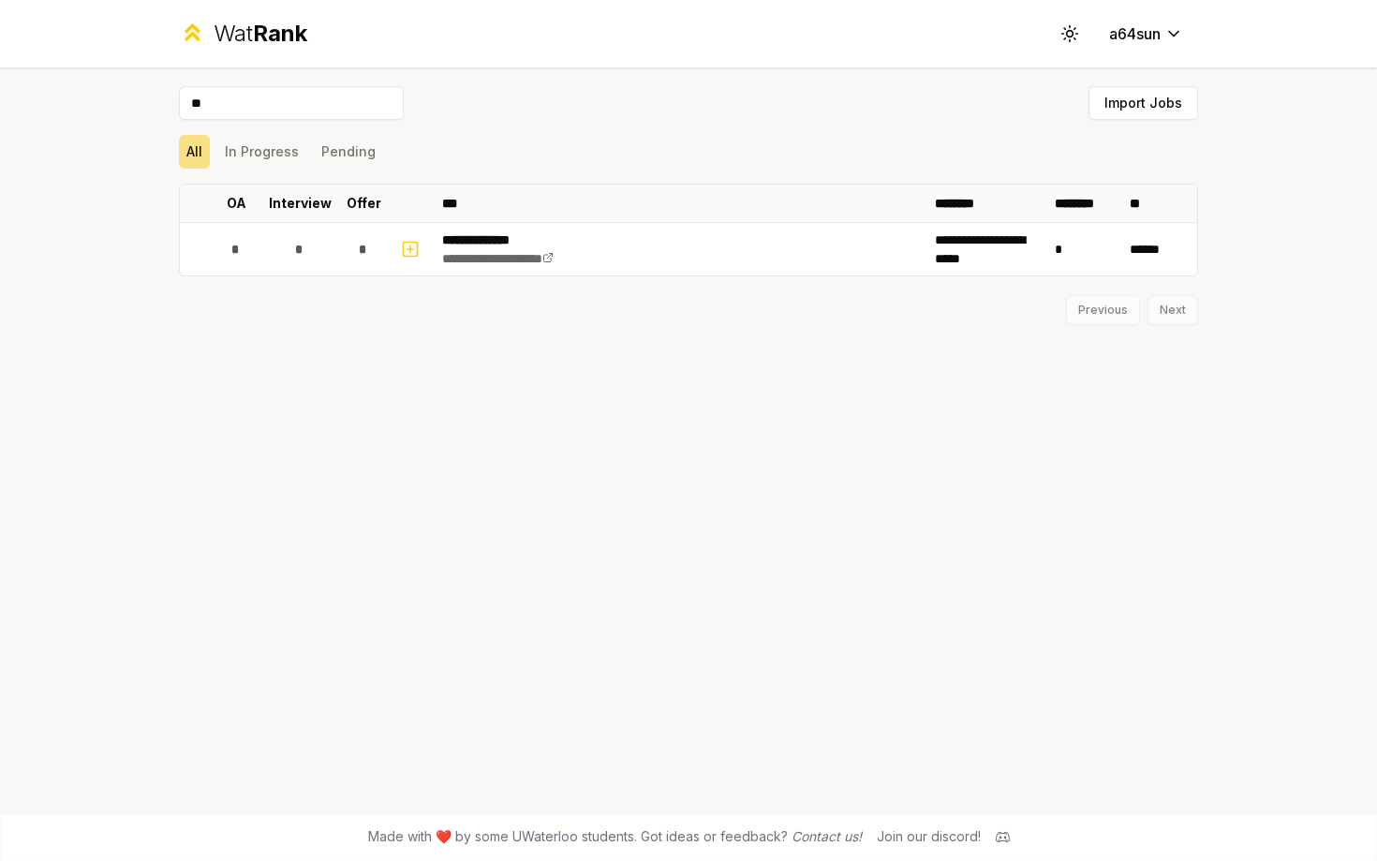
type input "*"
type input "*****"
click at [681, 268] on button "Import Jobs" at bounding box center [689, 268] width 110 height 34
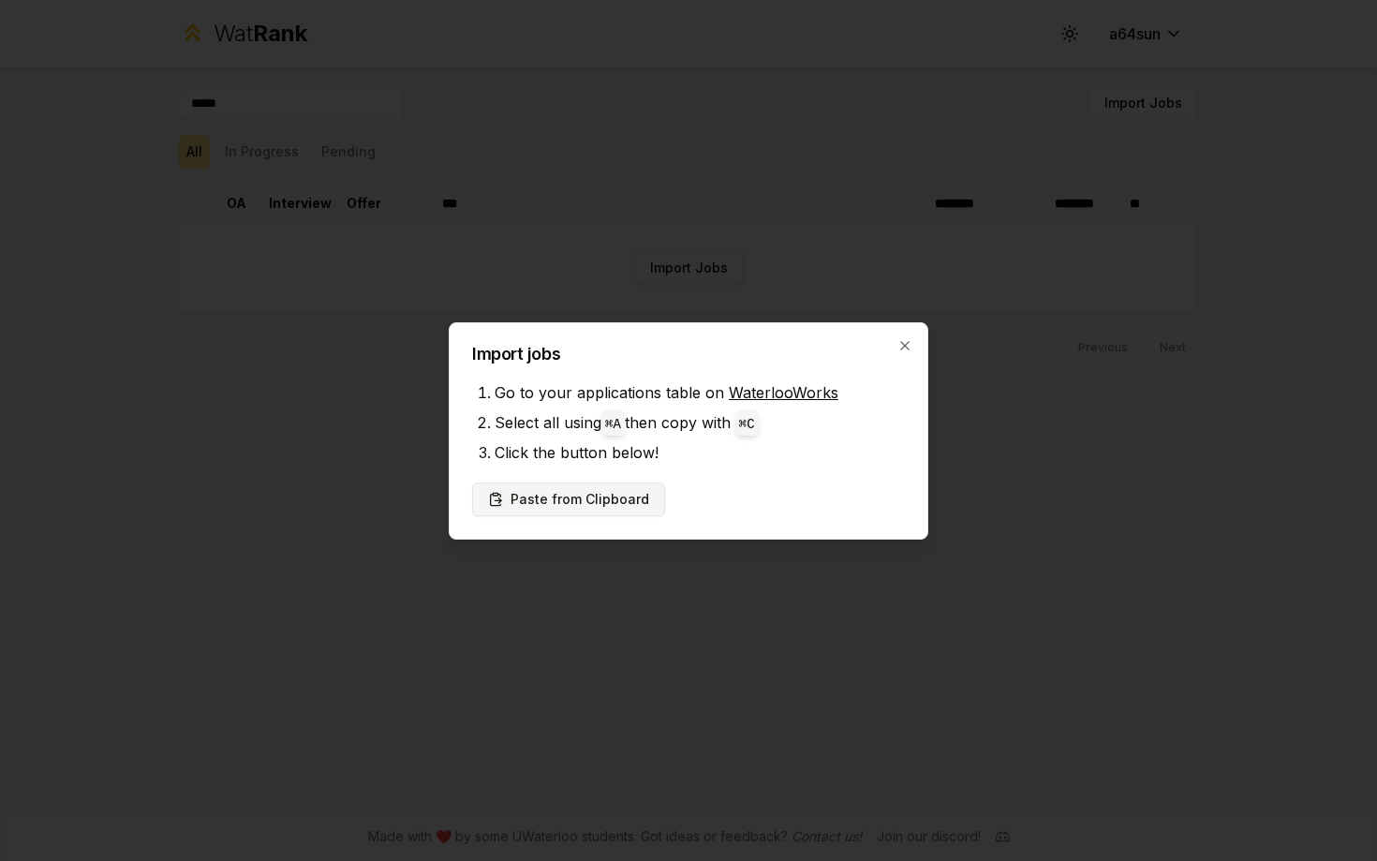
click at [614, 493] on button "Paste from Clipboard" at bounding box center [568, 499] width 193 height 34
click at [629, 502] on button "Paste from Clipboard" at bounding box center [568, 499] width 193 height 34
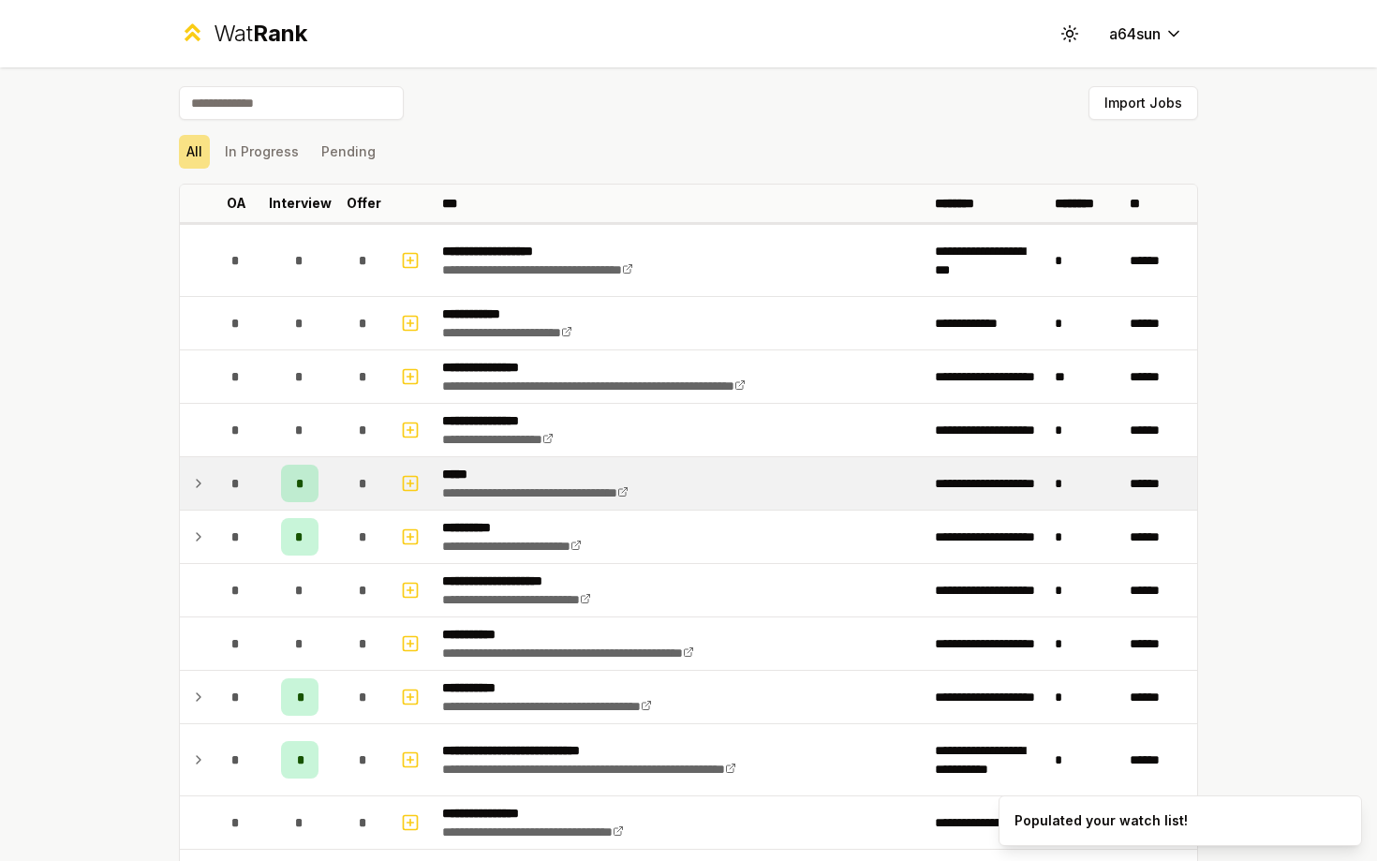
click at [289, 470] on div "*" at bounding box center [299, 483] width 37 height 37
click at [302, 494] on div "*" at bounding box center [299, 483] width 37 height 37
click at [220, 490] on div "*" at bounding box center [235, 483] width 37 height 37
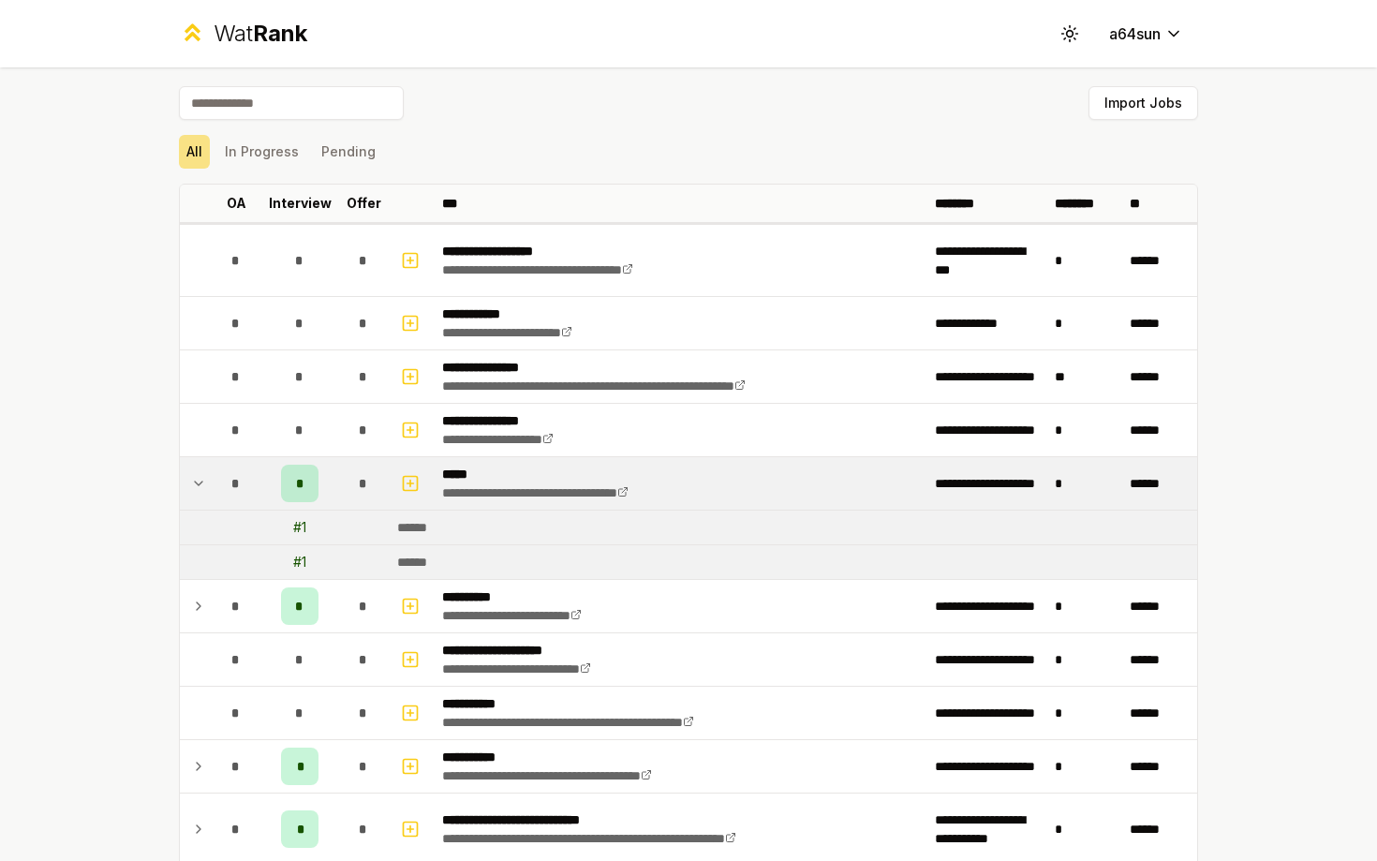
click at [210, 474] on td "*" at bounding box center [236, 483] width 52 height 52
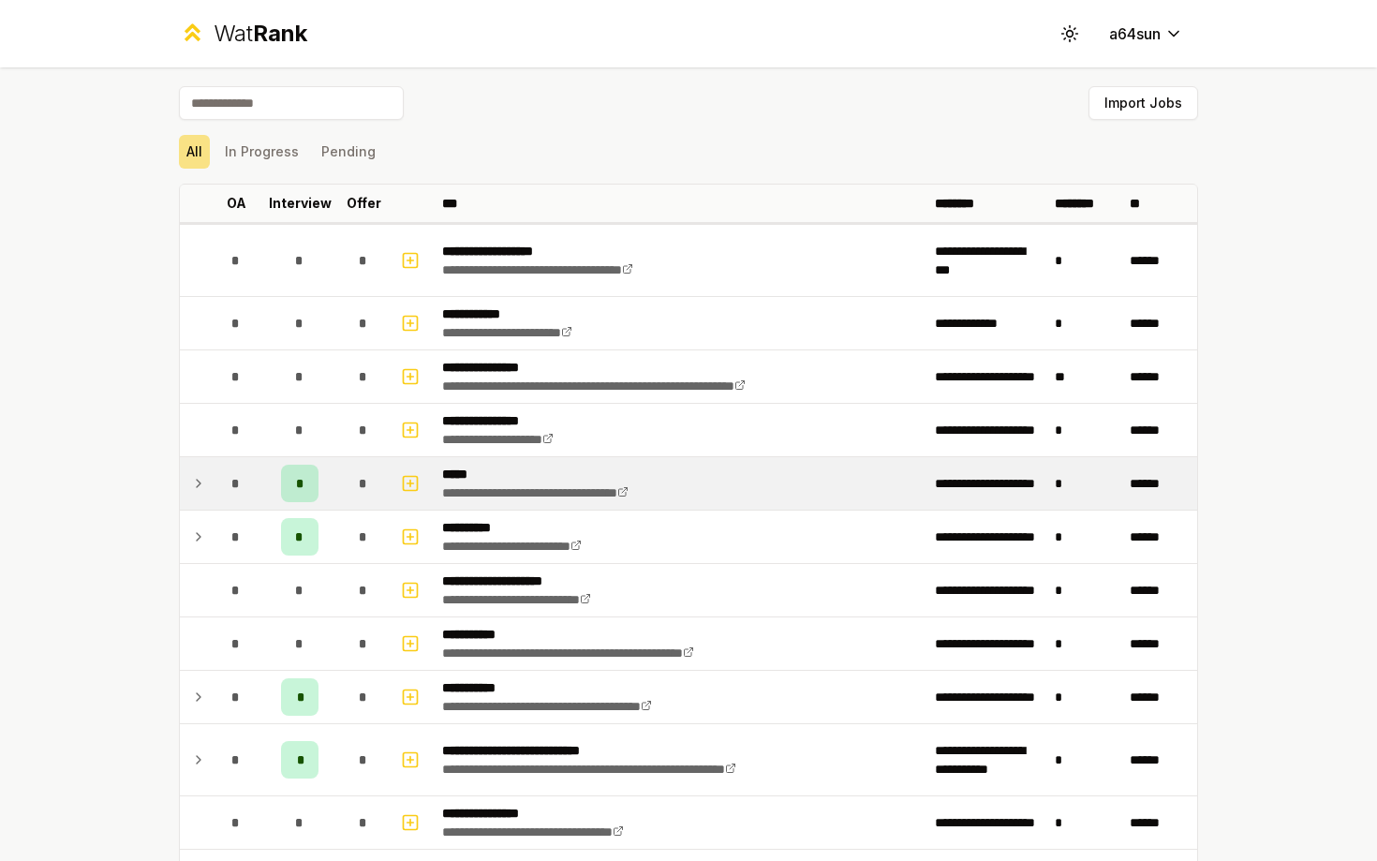
click at [210, 474] on td "*" at bounding box center [236, 483] width 52 height 52
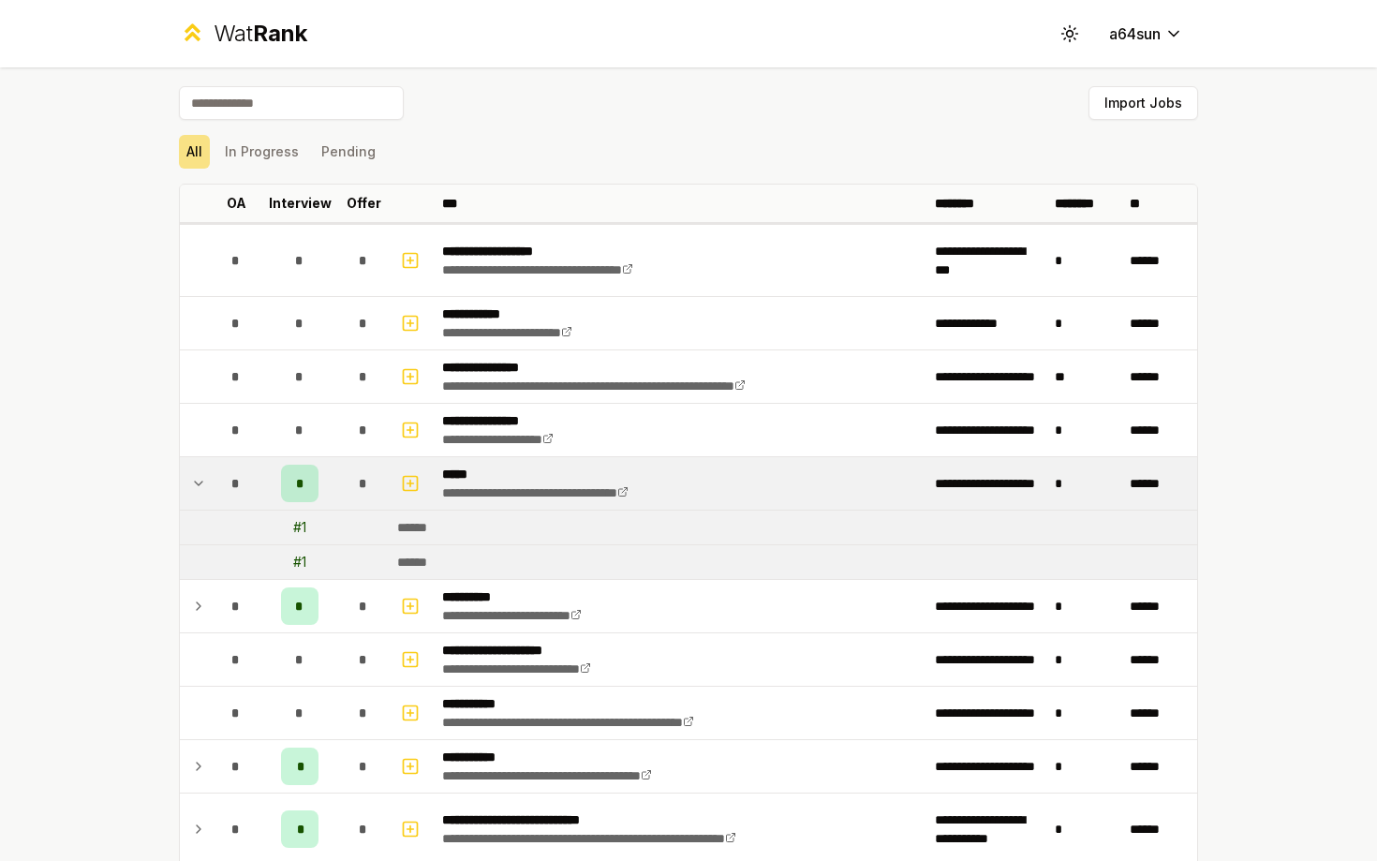
click at [210, 473] on td "*" at bounding box center [236, 483] width 52 height 52
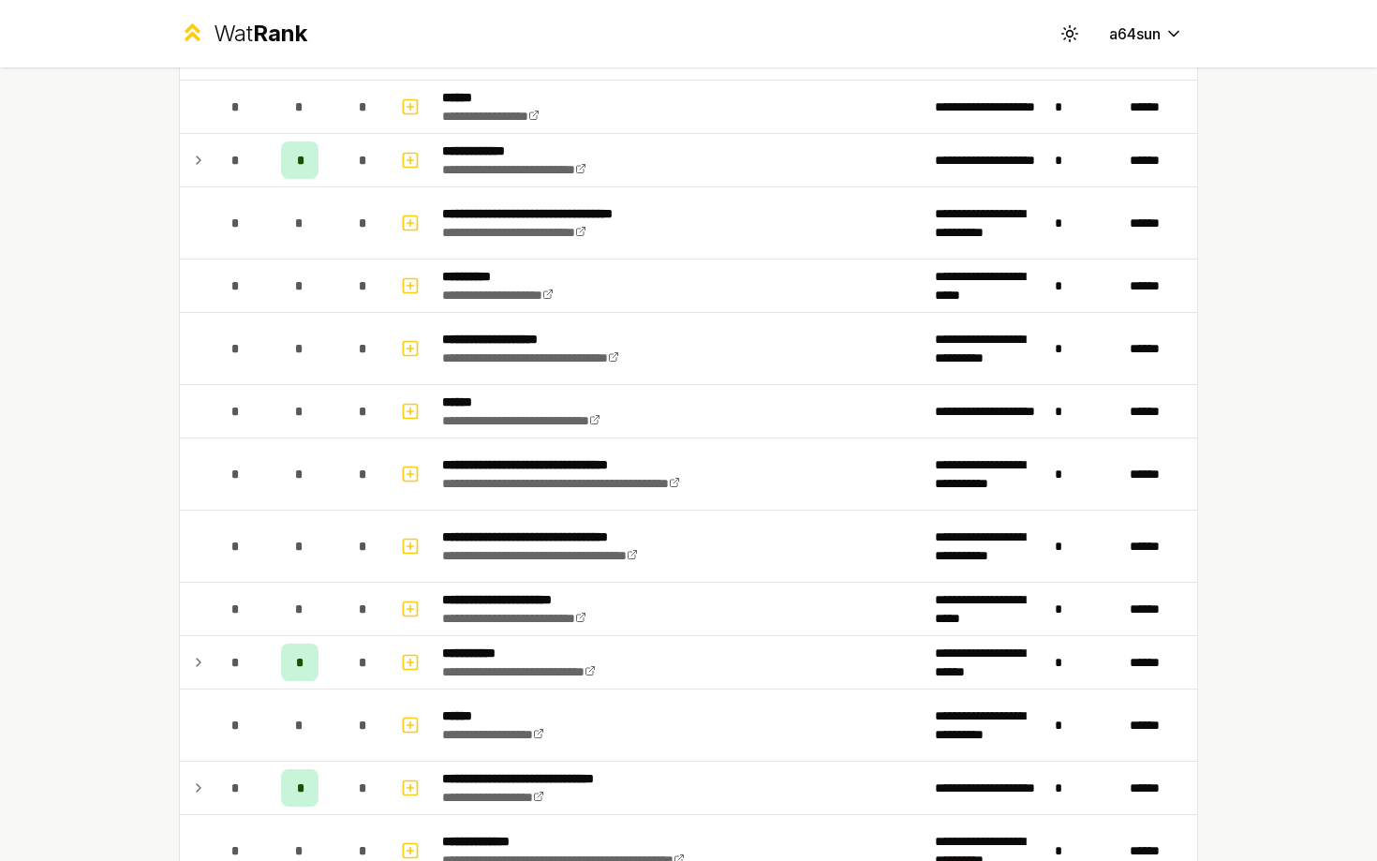
scroll to position [1591, 0]
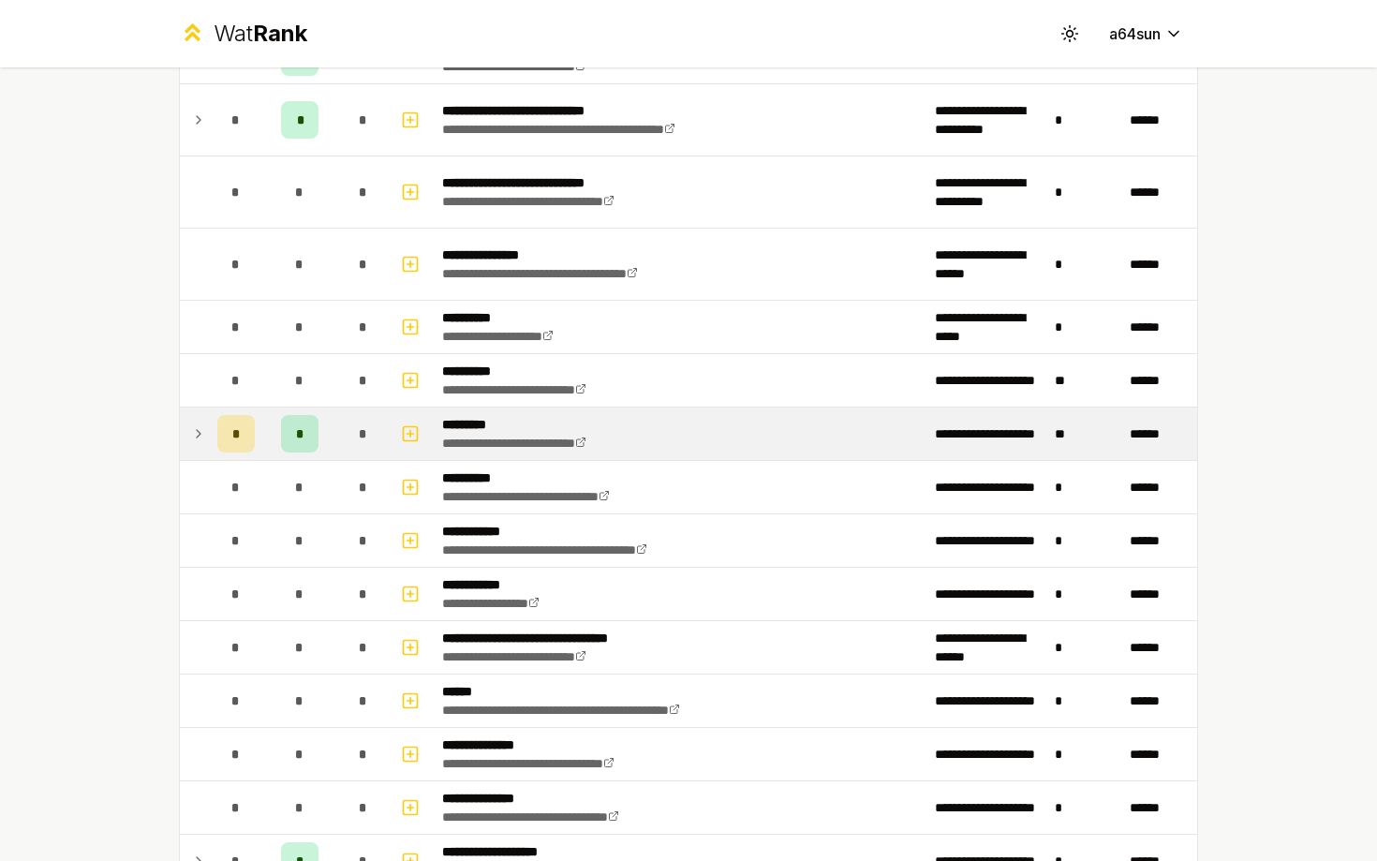
click at [232, 431] on span "*" at bounding box center [236, 433] width 8 height 19
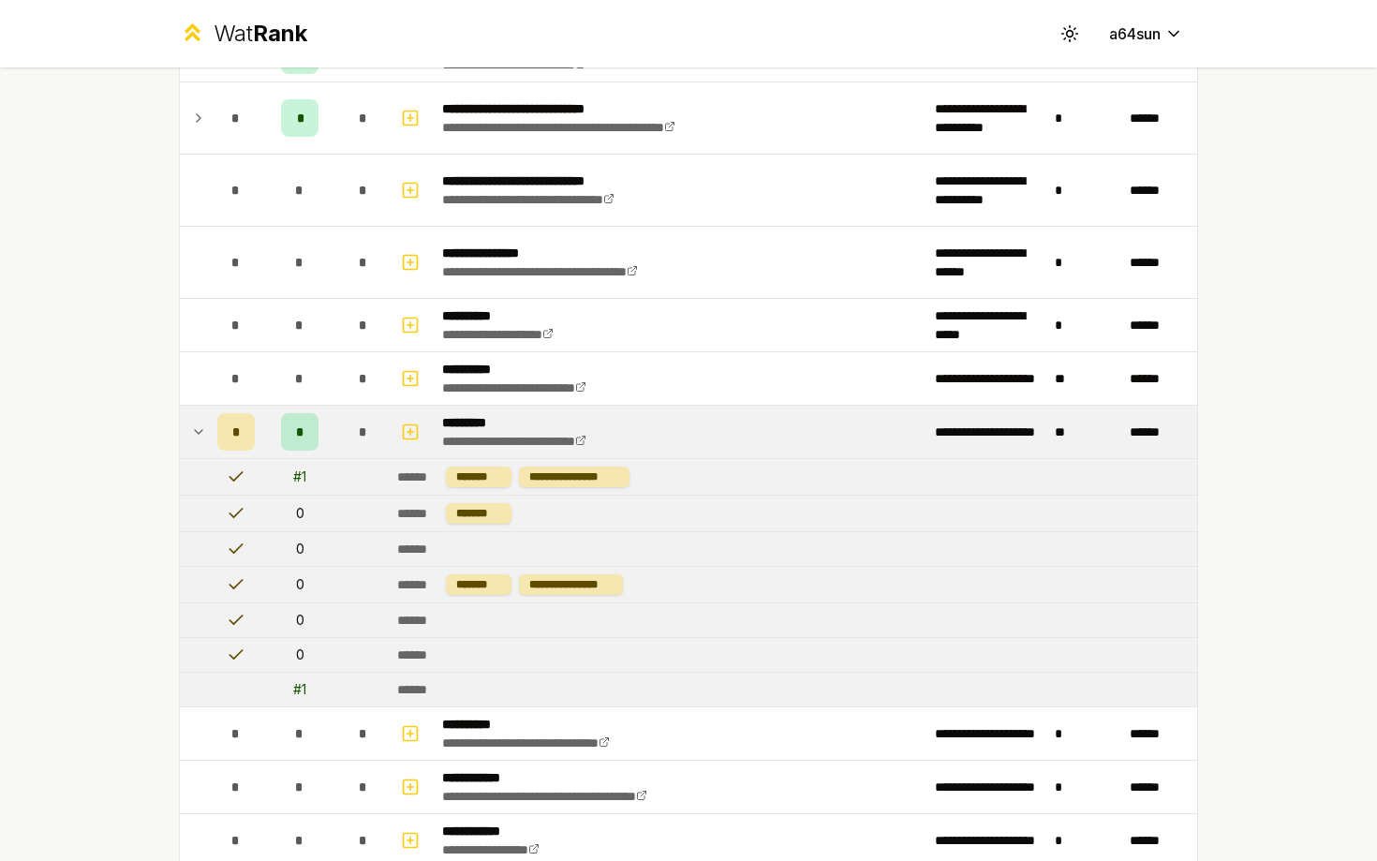
scroll to position [2212, 0]
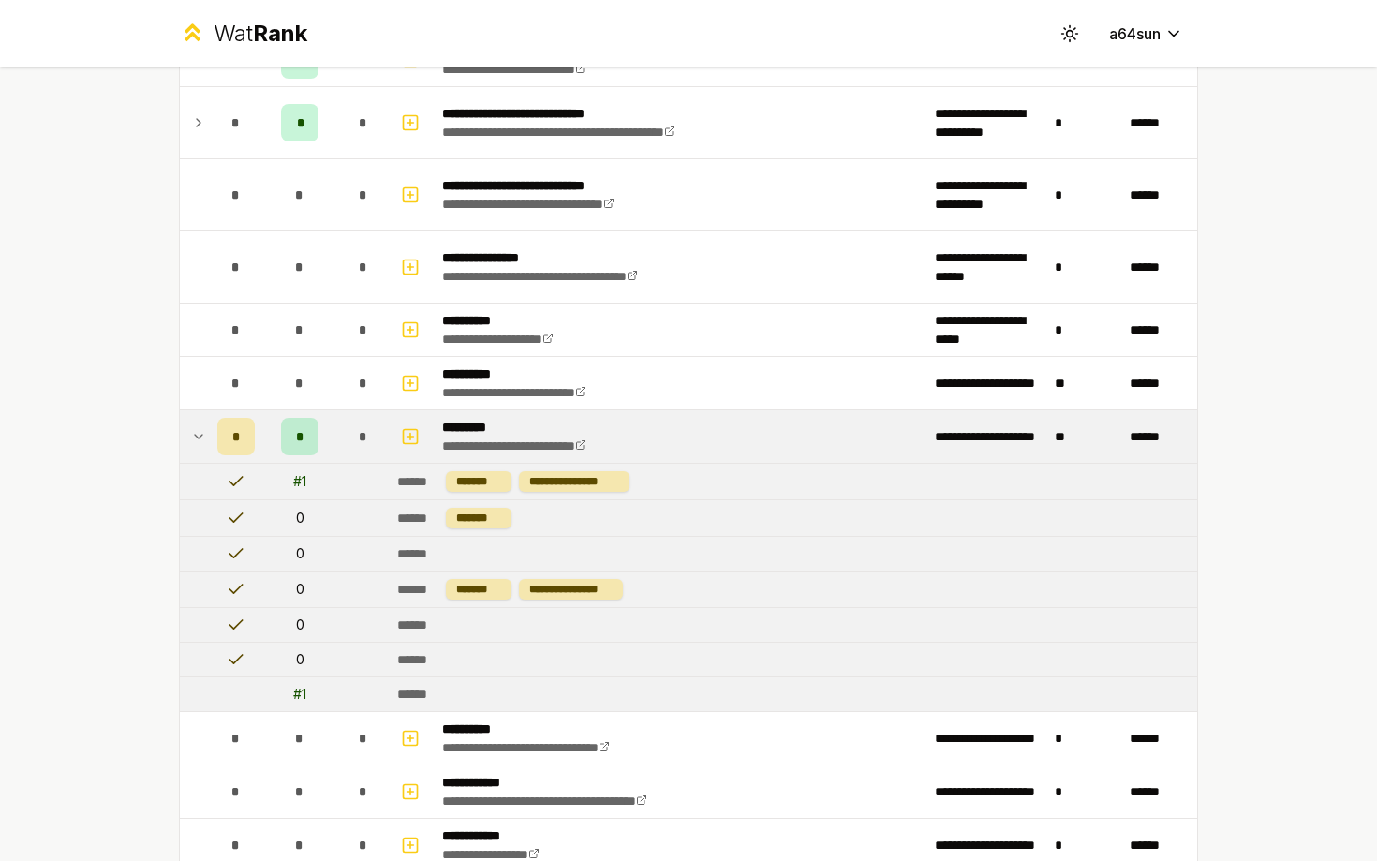
click at [247, 694] on td at bounding box center [236, 694] width 52 height 34
click at [227, 434] on div "*" at bounding box center [235, 436] width 37 height 37
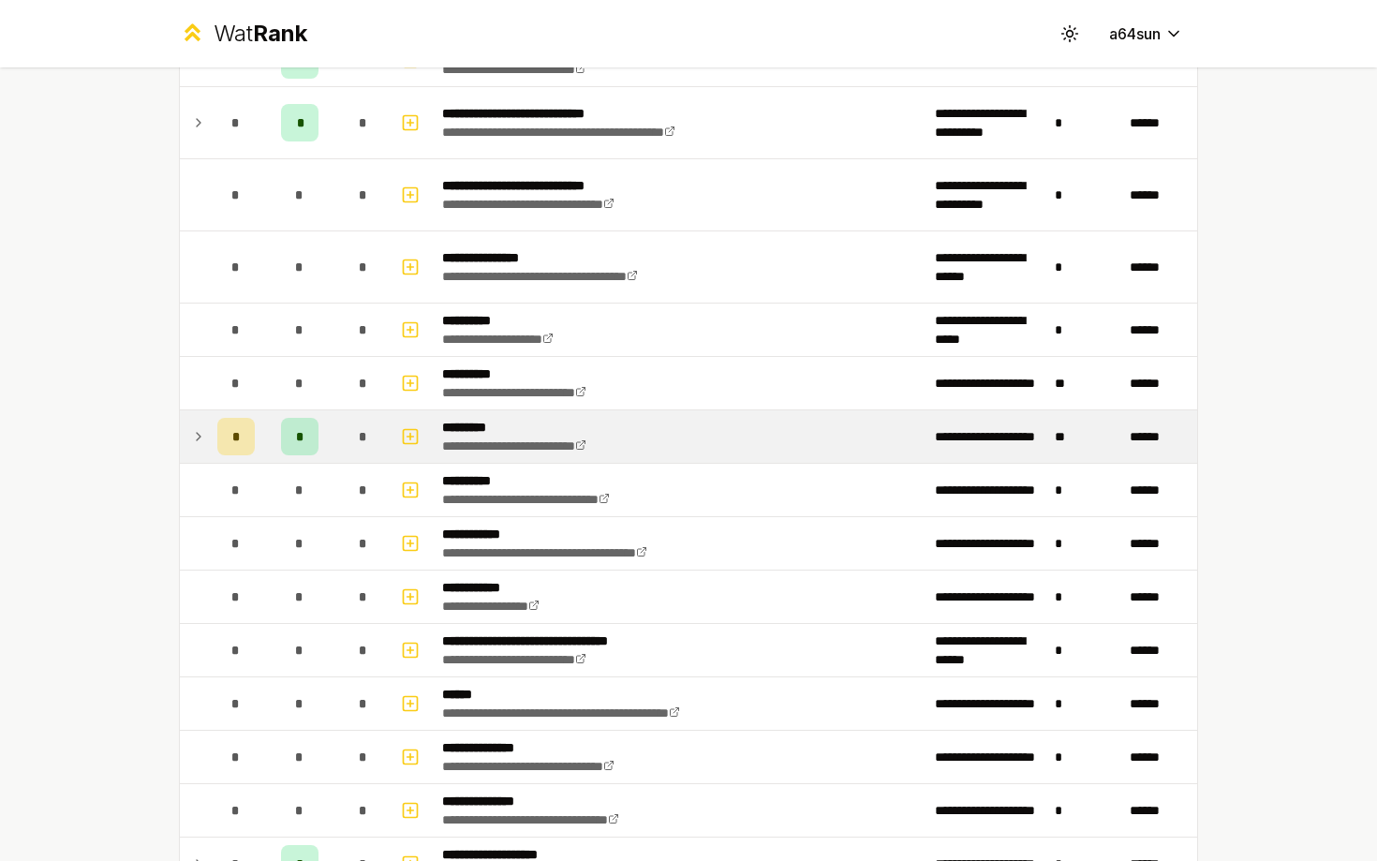
click at [227, 434] on div "*" at bounding box center [235, 436] width 37 height 37
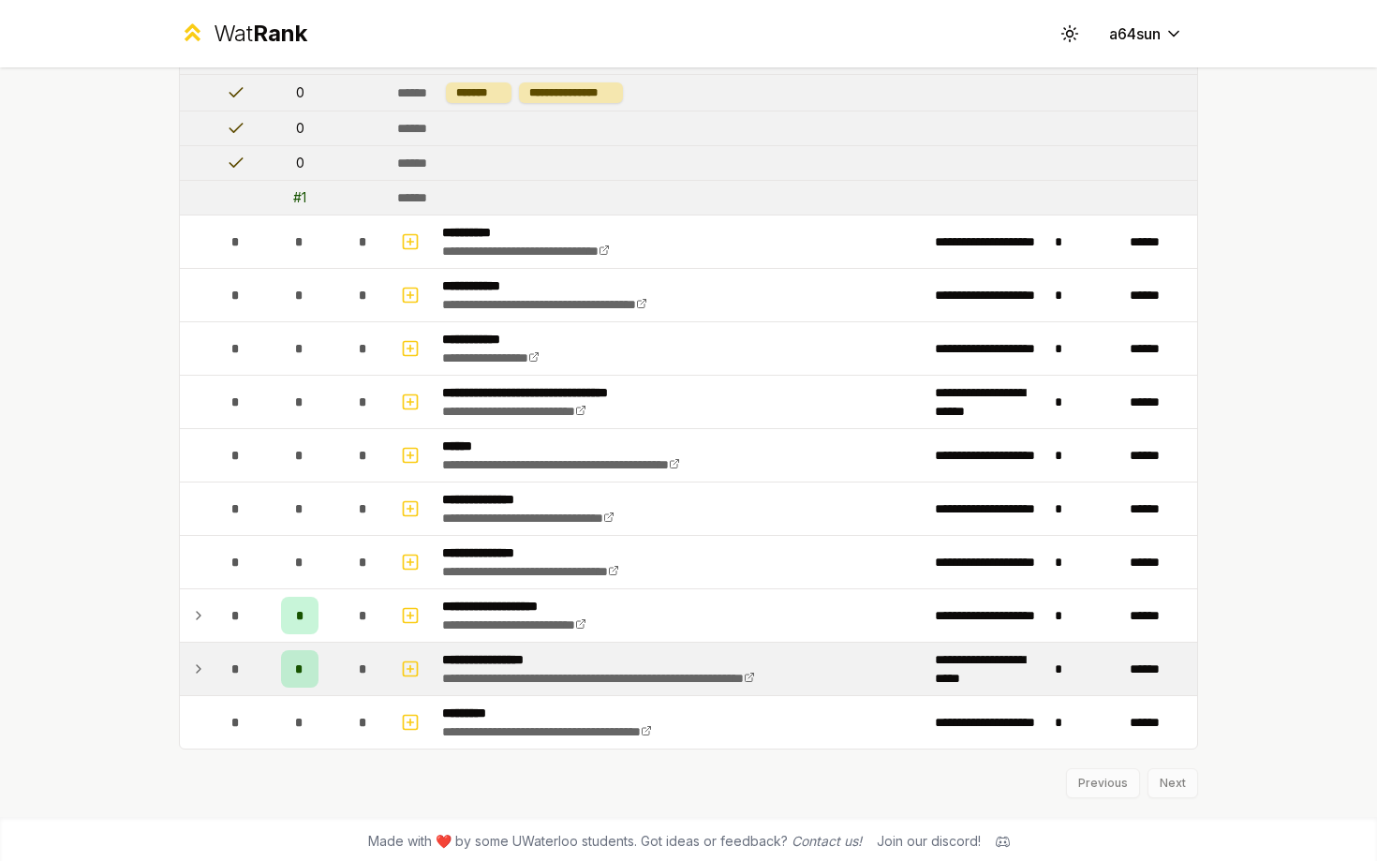
scroll to position [2710, 0]
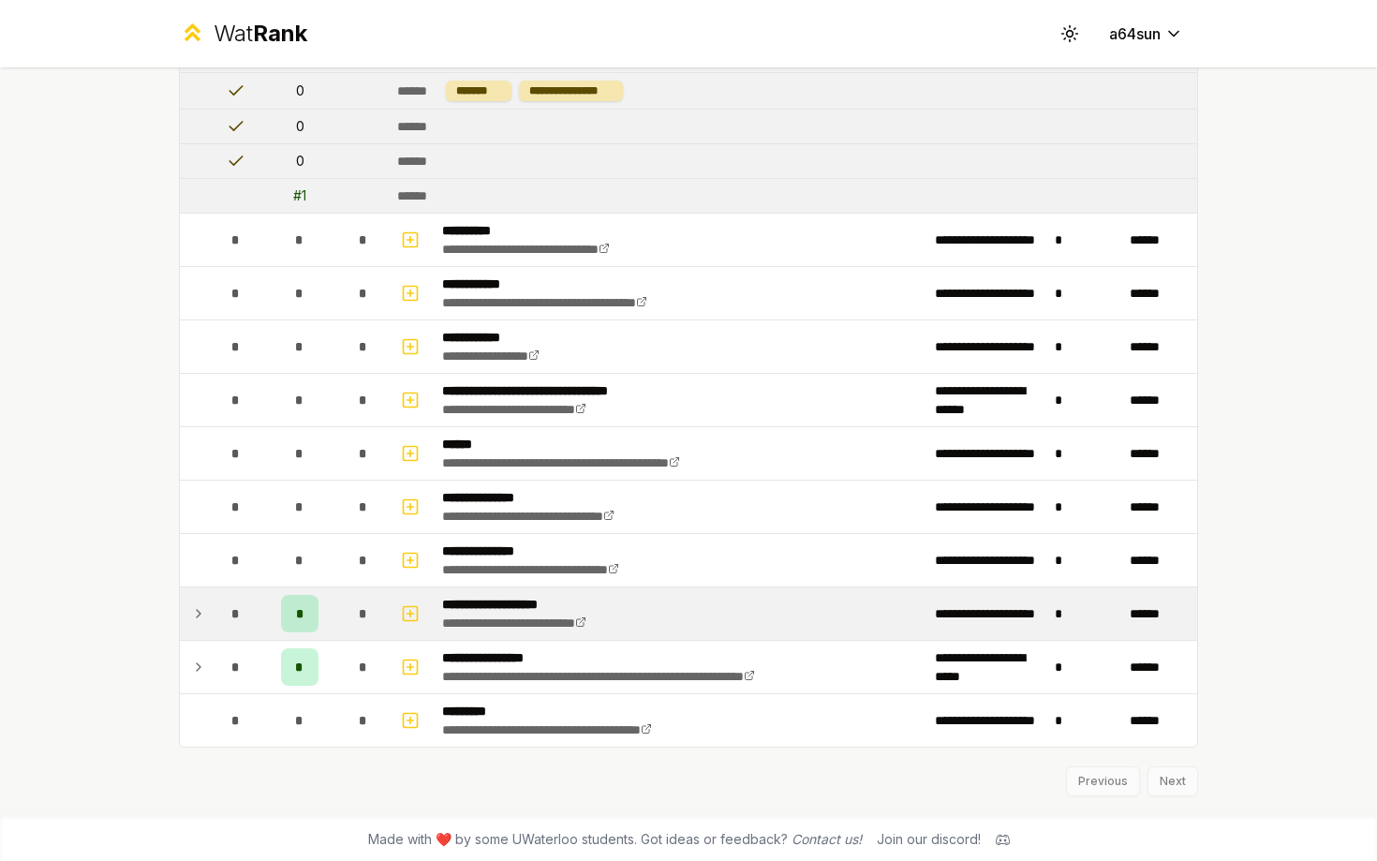
click at [796, 612] on td "**********" at bounding box center [681, 613] width 493 height 52
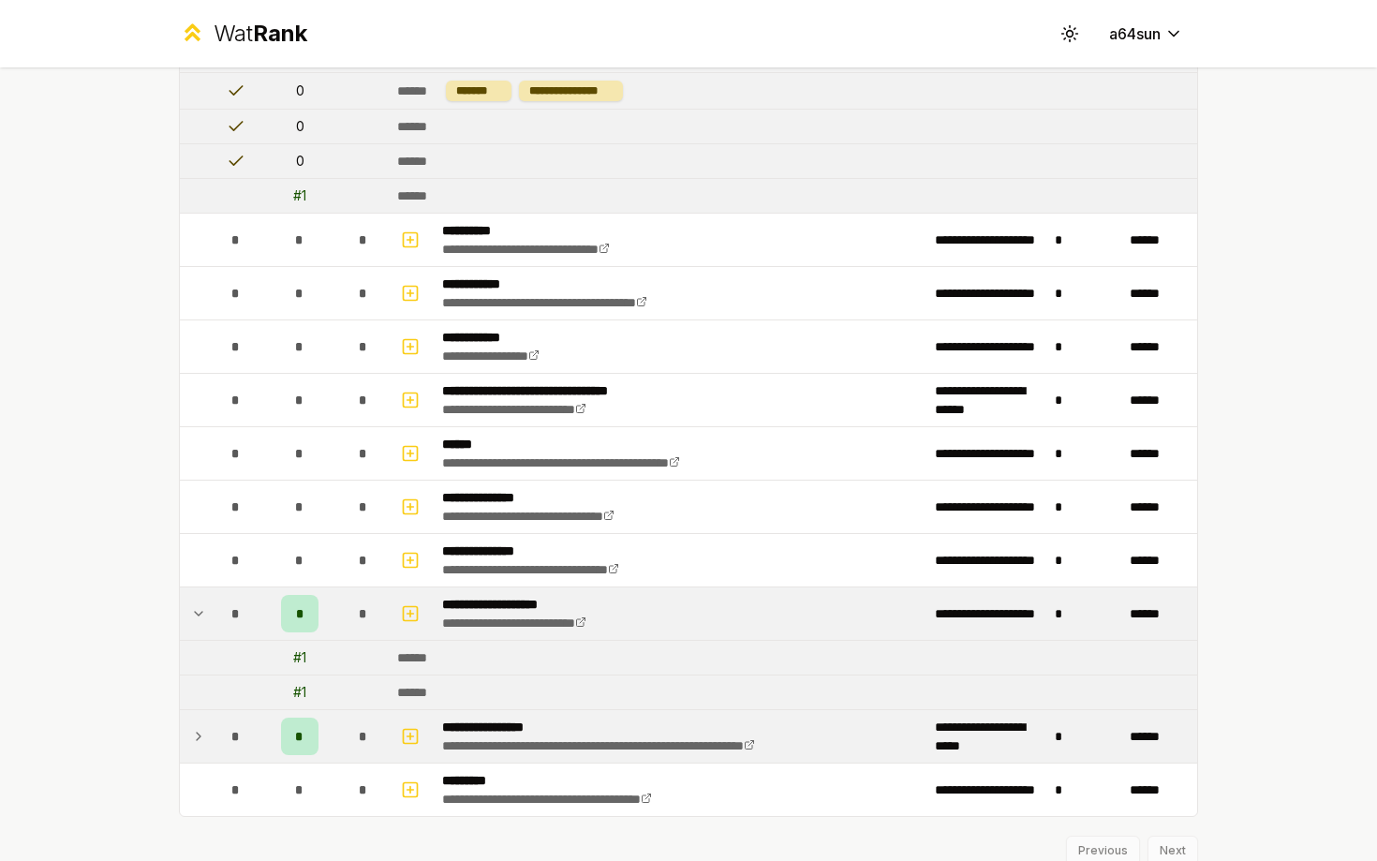
click at [1065, 740] on td "*" at bounding box center [1084, 736] width 75 height 52
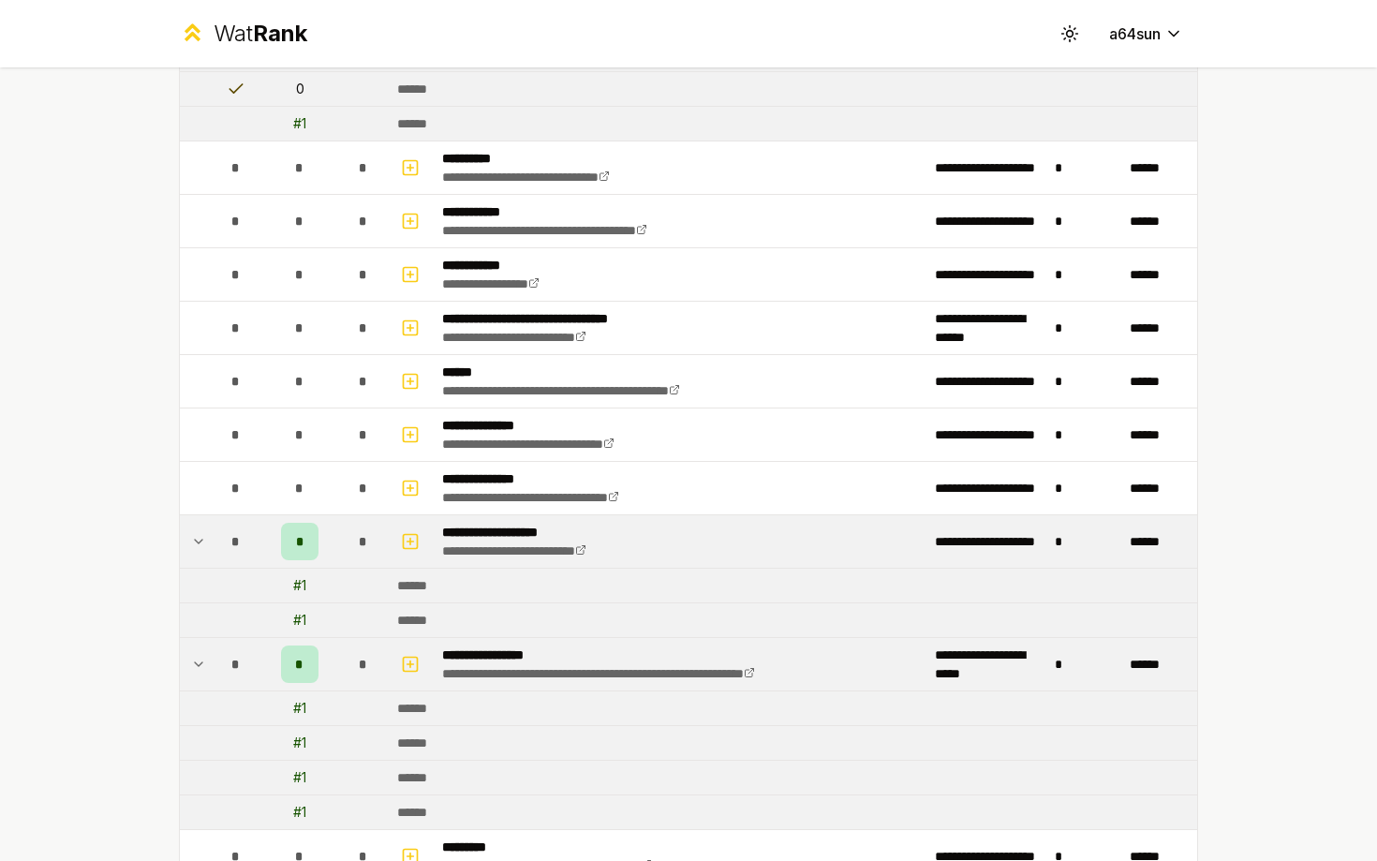
click at [1167, 784] on td "******" at bounding box center [793, 777] width 807 height 34
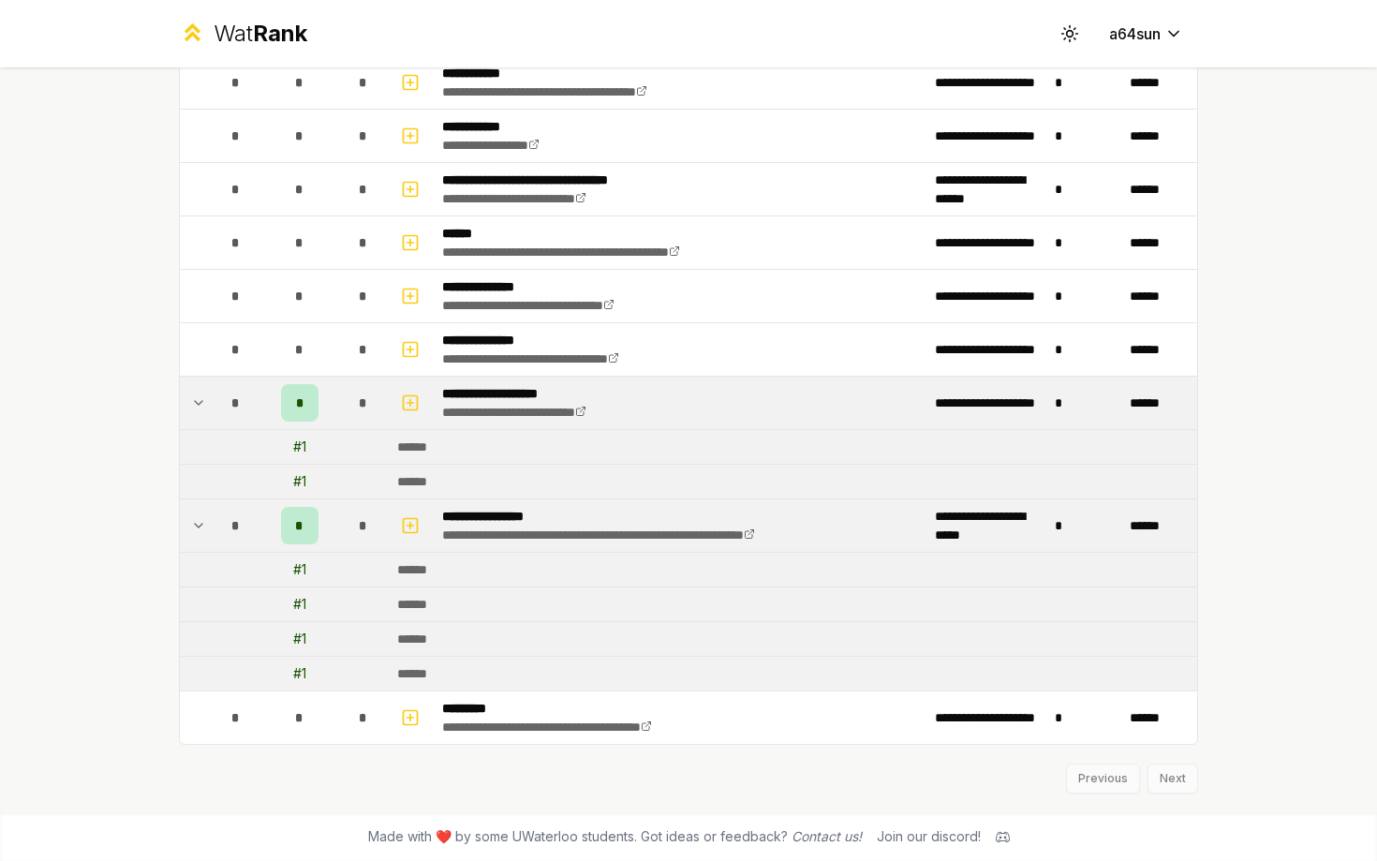
scroll to position [2920, 0]
click at [1165, 774] on div "Previous Next" at bounding box center [688, 769] width 1019 height 49
